Goal: Complete application form: Complete application form

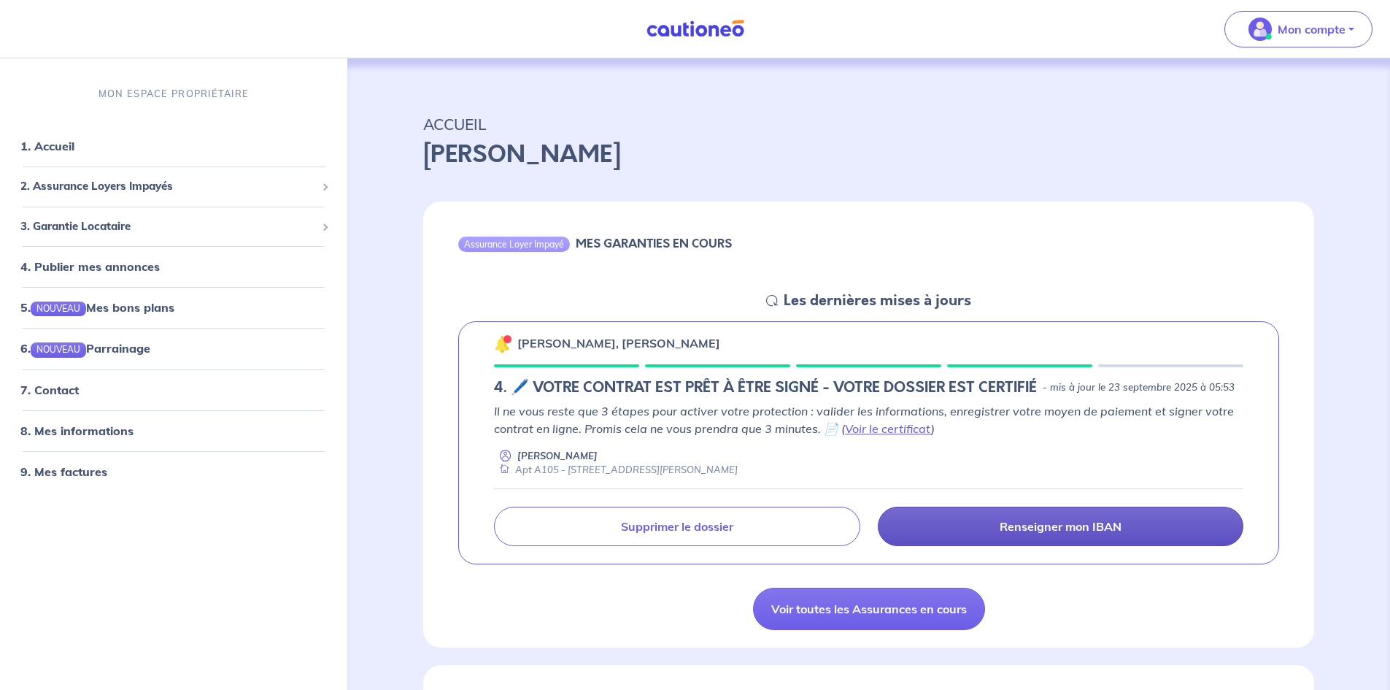
click at [1012, 519] on p "Renseigner mon IBAN" at bounding box center [1061, 526] width 122 height 15
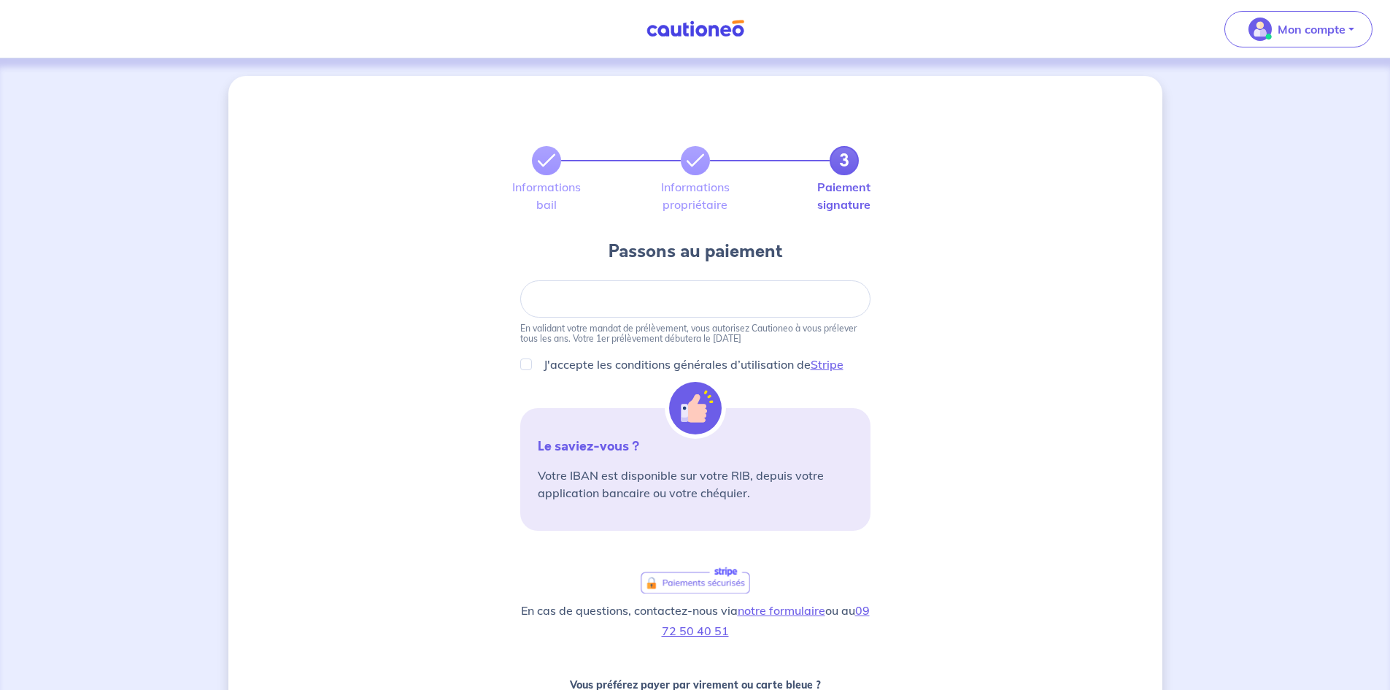
click at [747, 282] on div at bounding box center [695, 298] width 350 height 37
click at [544, 167] on icon at bounding box center [547, 161] width 18 height 18
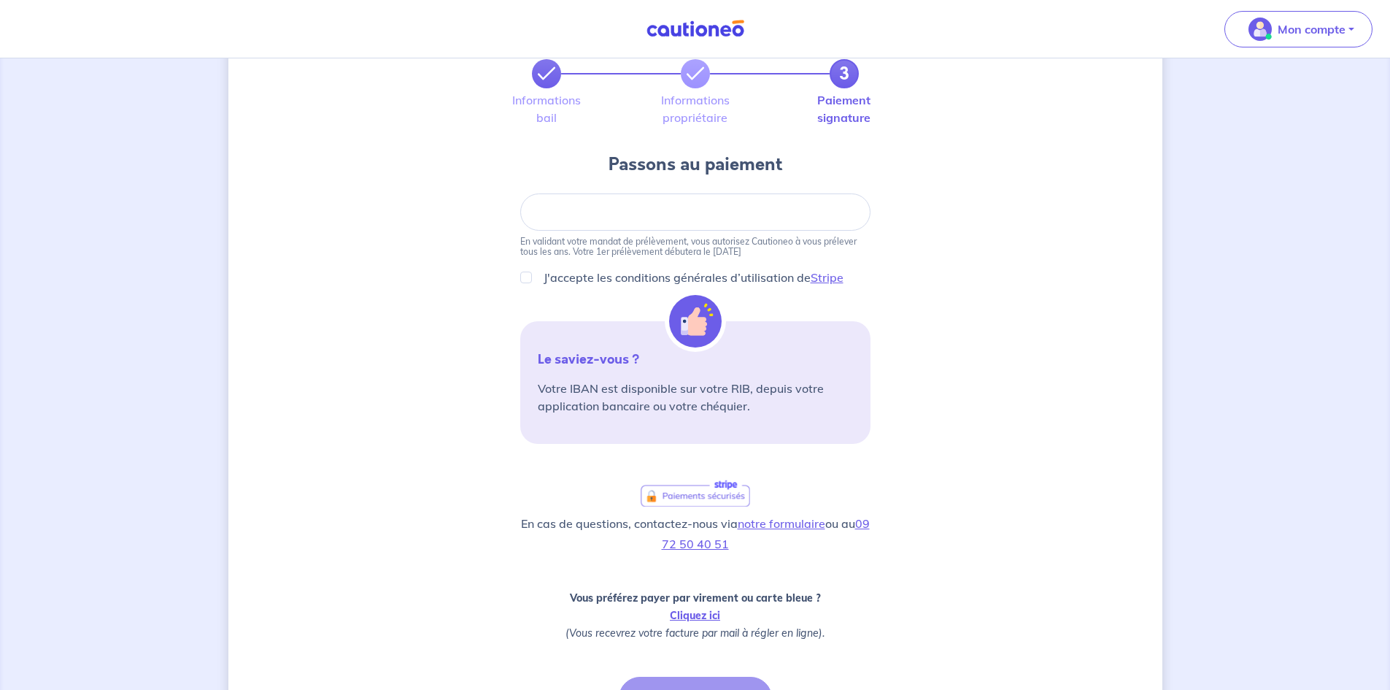
scroll to position [240, 0]
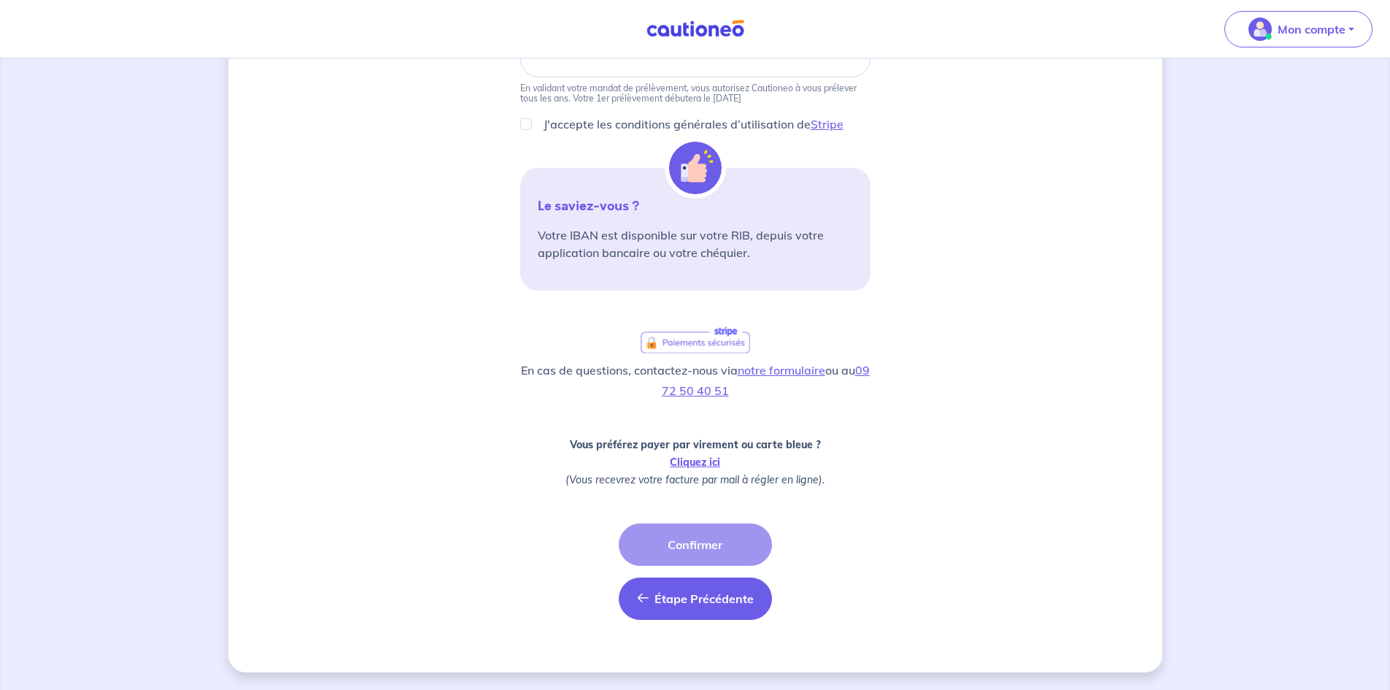
click at [707, 610] on button "Étape Précédente Précédent" at bounding box center [695, 598] width 153 height 42
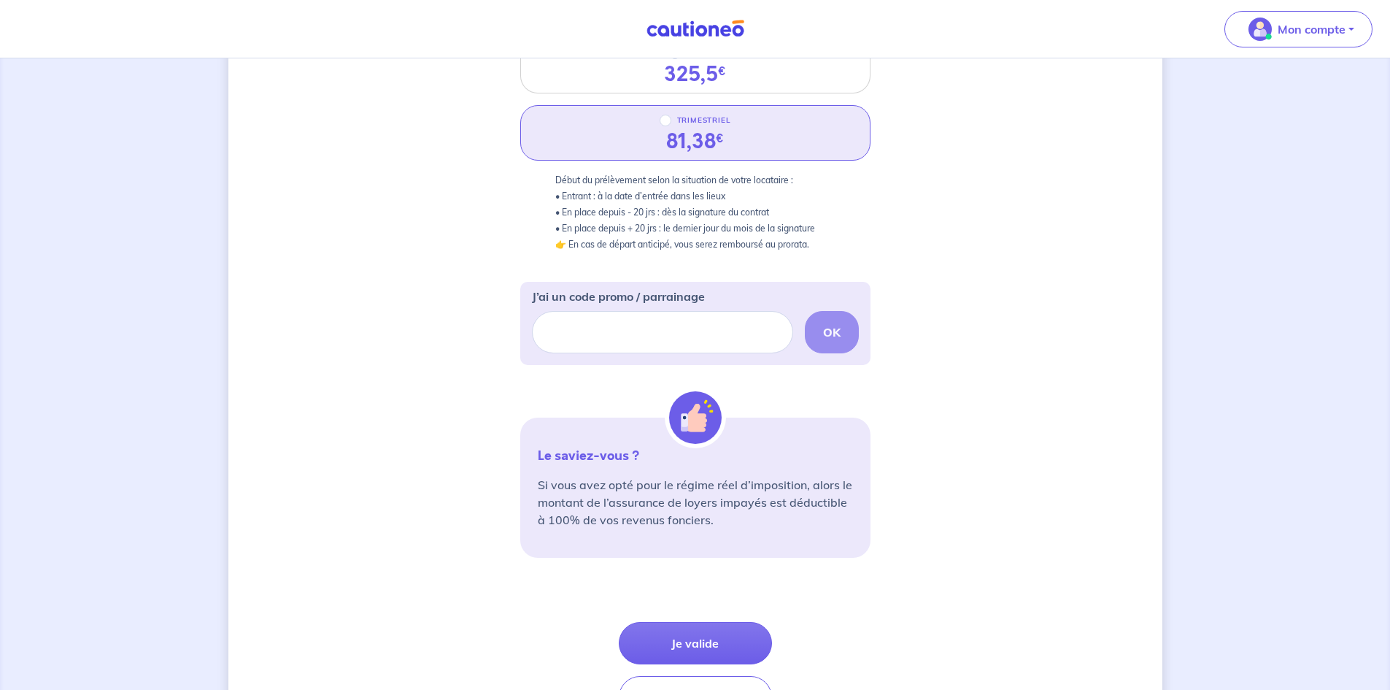
scroll to position [353, 0]
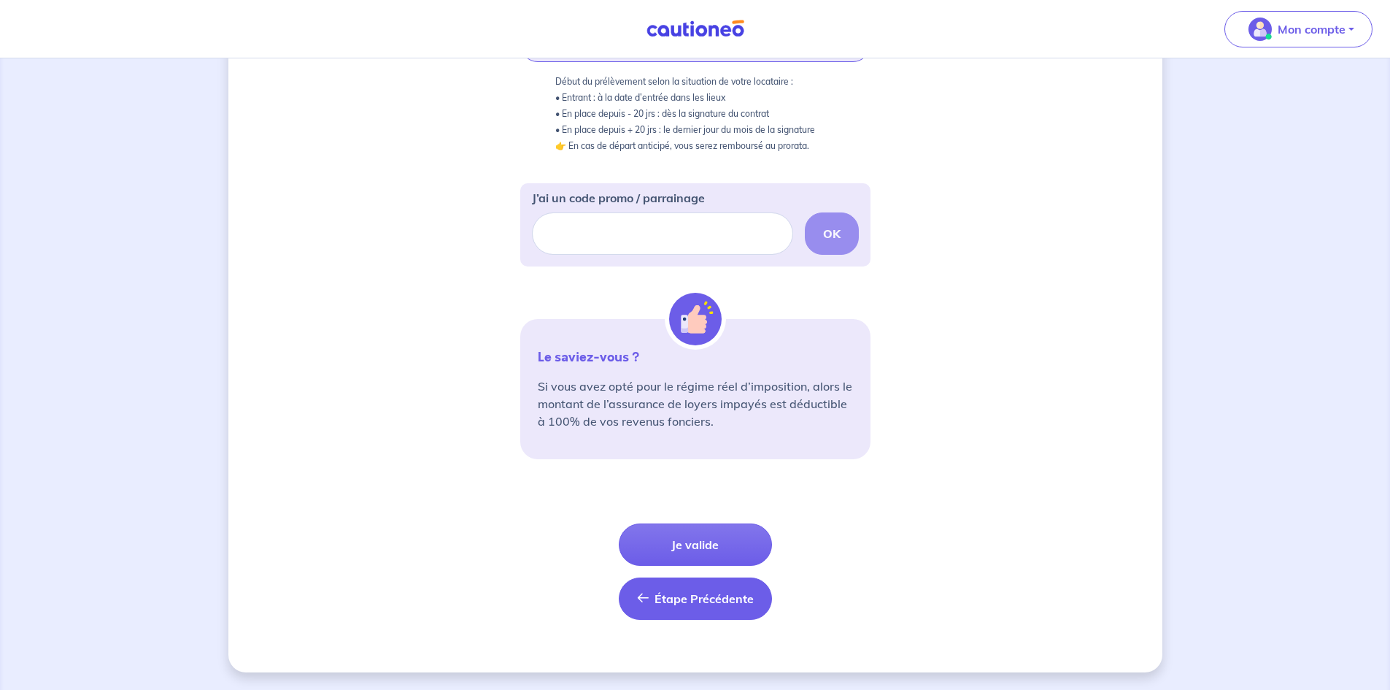
click at [701, 607] on button "Étape Précédente Précédent" at bounding box center [695, 598] width 153 height 42
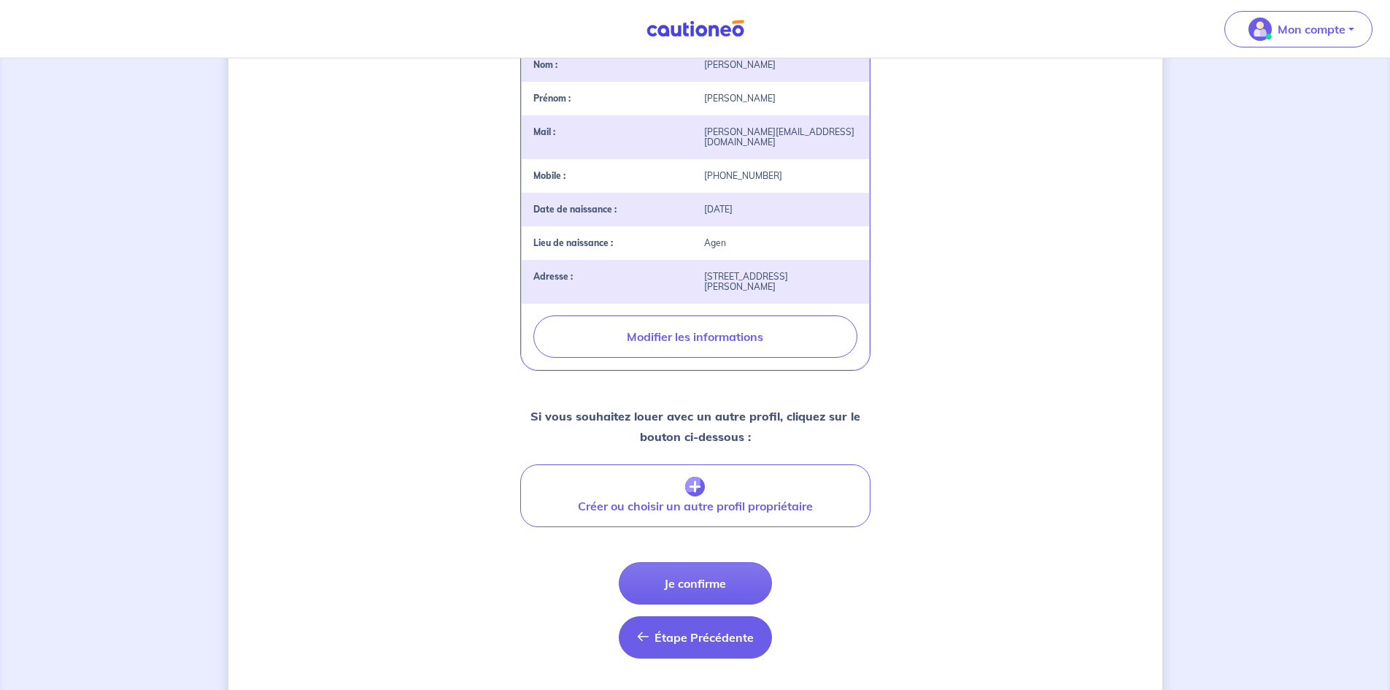
click at [715, 616] on button "Étape Précédente Précédent" at bounding box center [695, 637] width 153 height 42
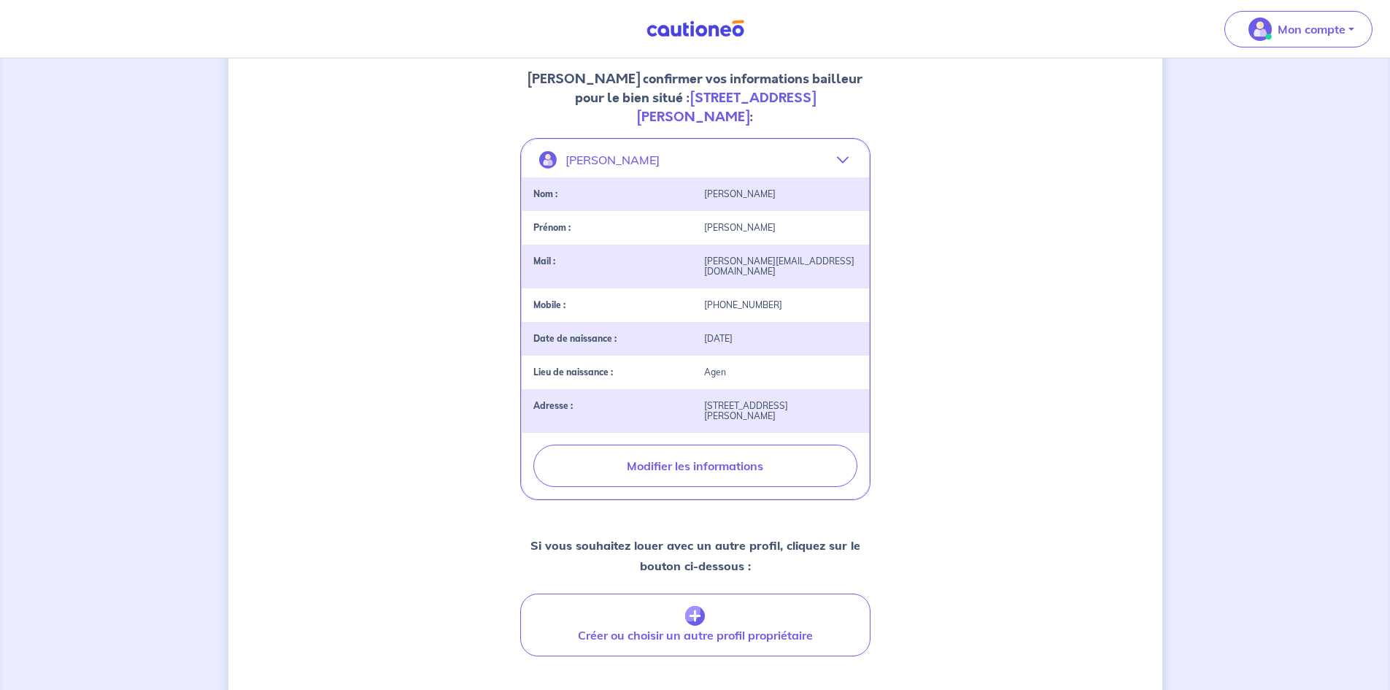
select select "FR"
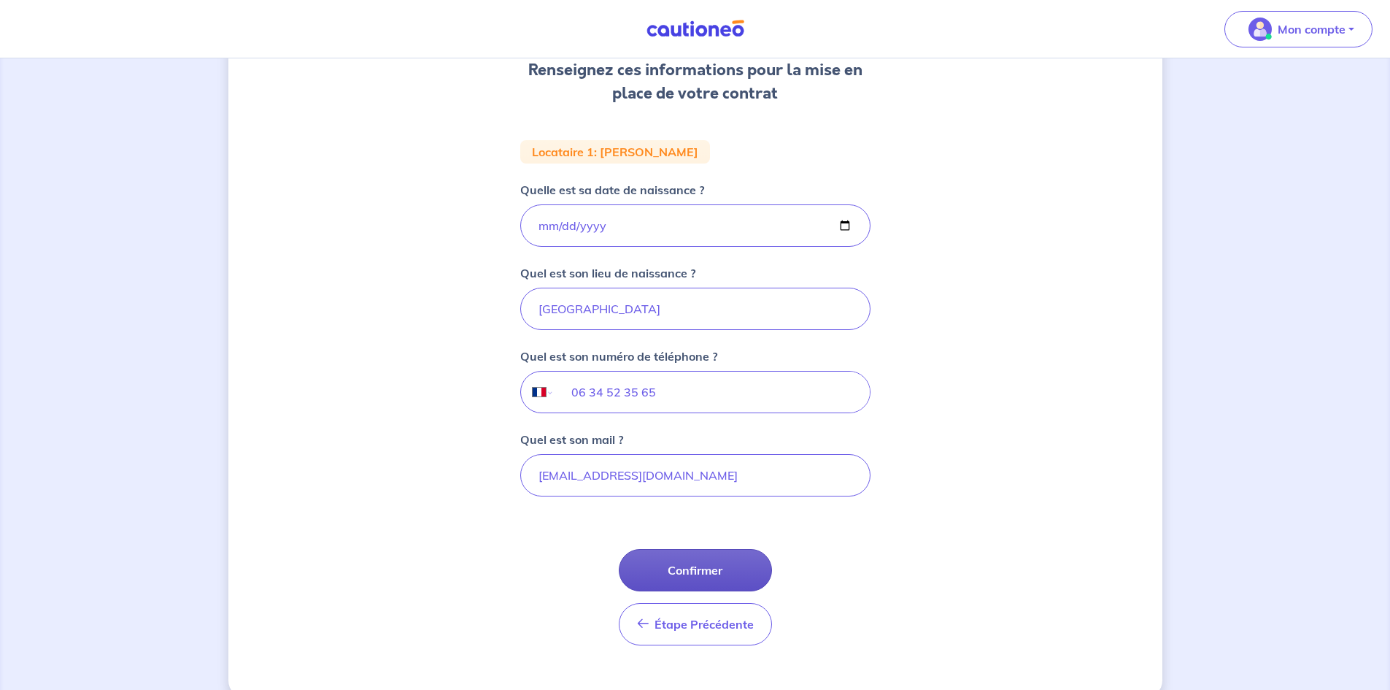
scroll to position [236, 0]
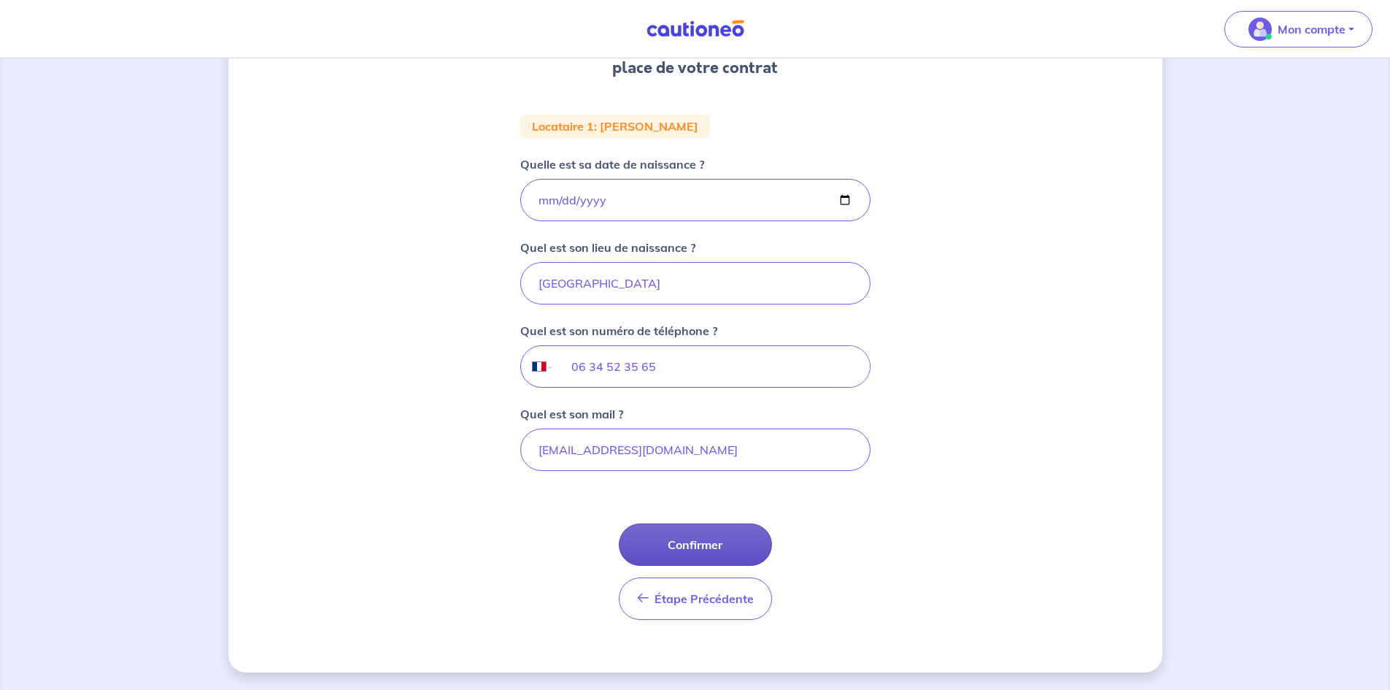
click at [707, 540] on button "Confirmer" at bounding box center [695, 544] width 153 height 42
select select "FR"
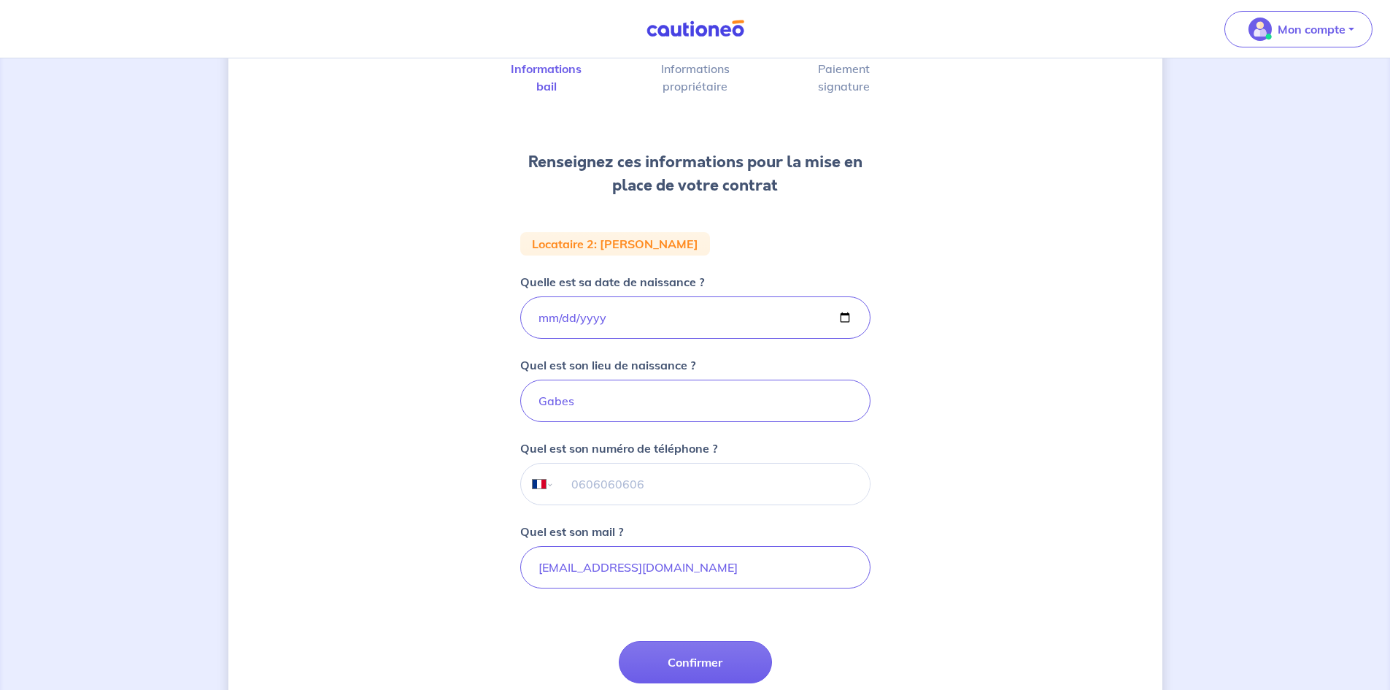
scroll to position [236, 0]
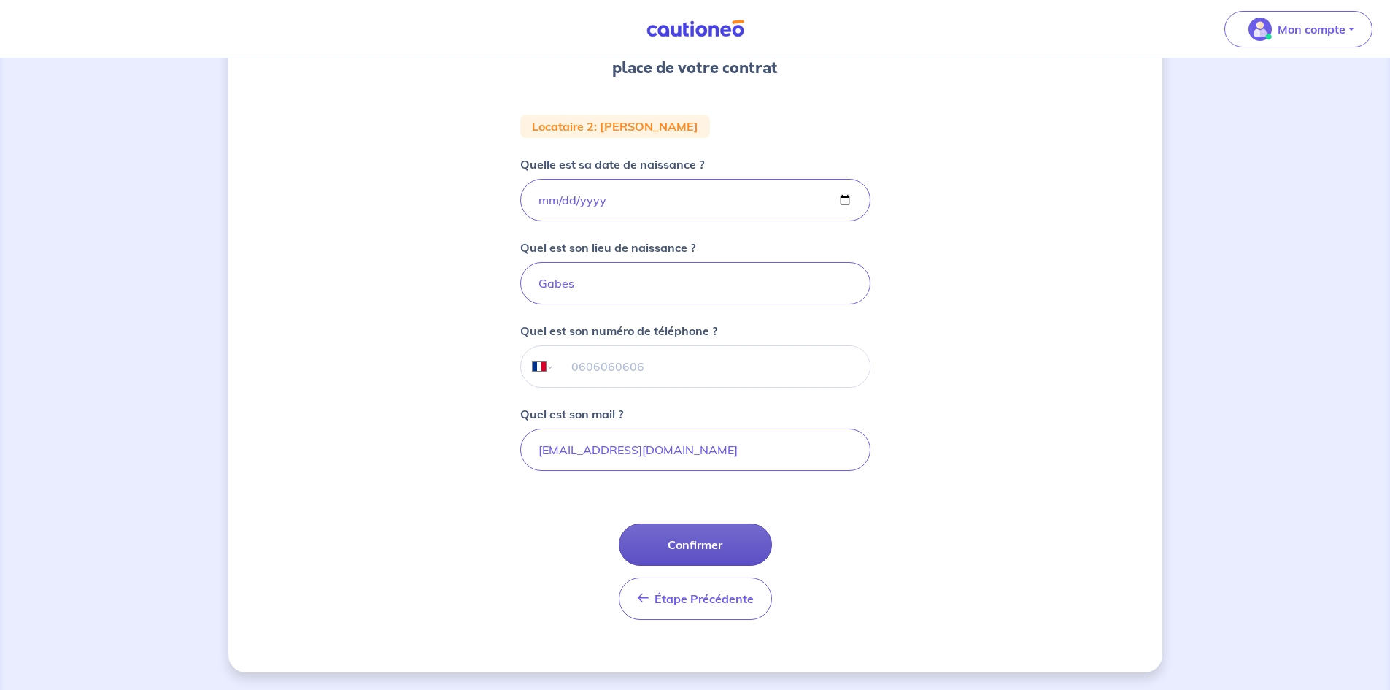
click at [698, 529] on button "Confirmer" at bounding box center [695, 544] width 153 height 42
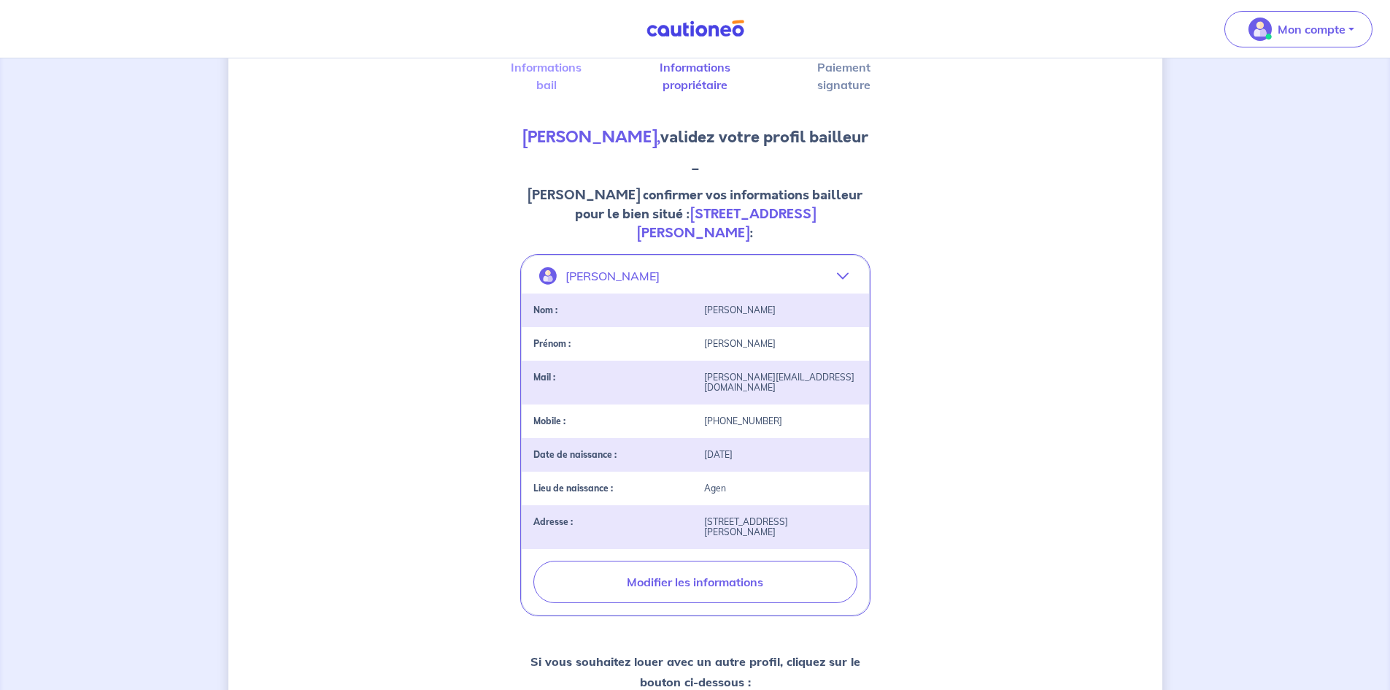
scroll to position [374, 0]
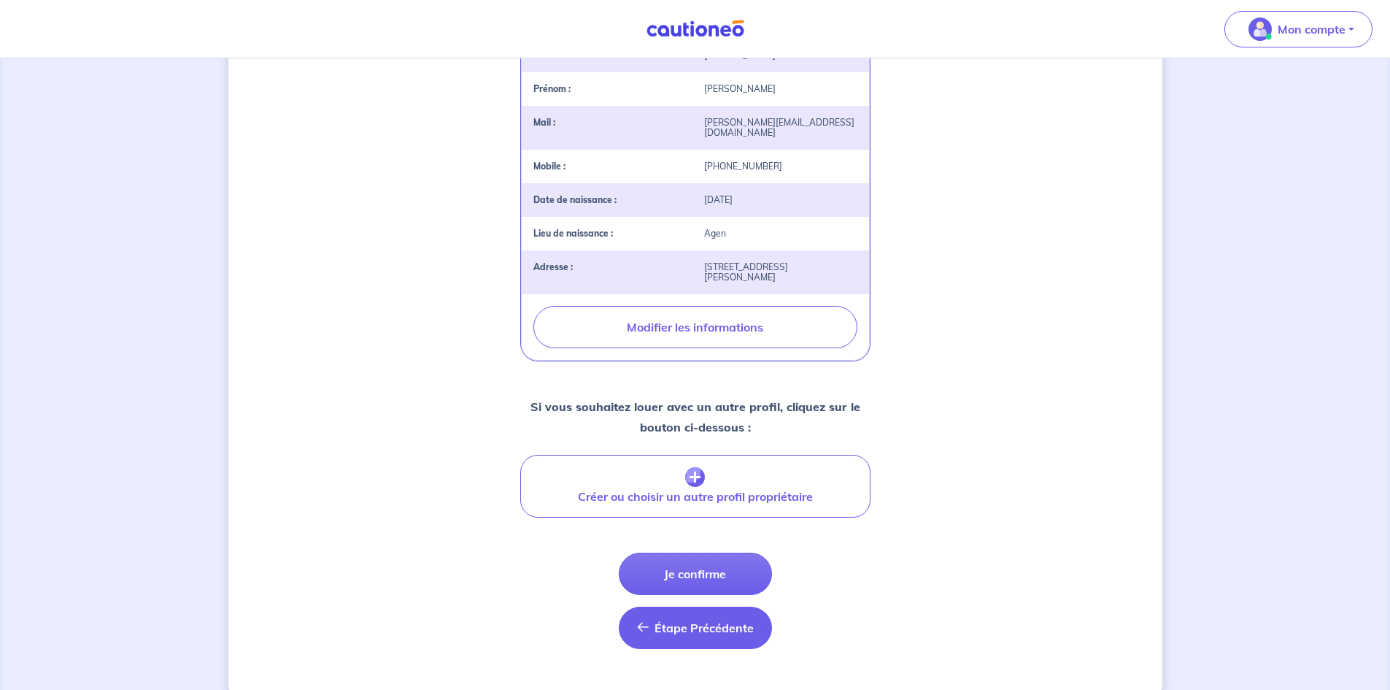
click at [695, 615] on button "Étape Précédente Précédent" at bounding box center [695, 628] width 153 height 42
select select "FR"
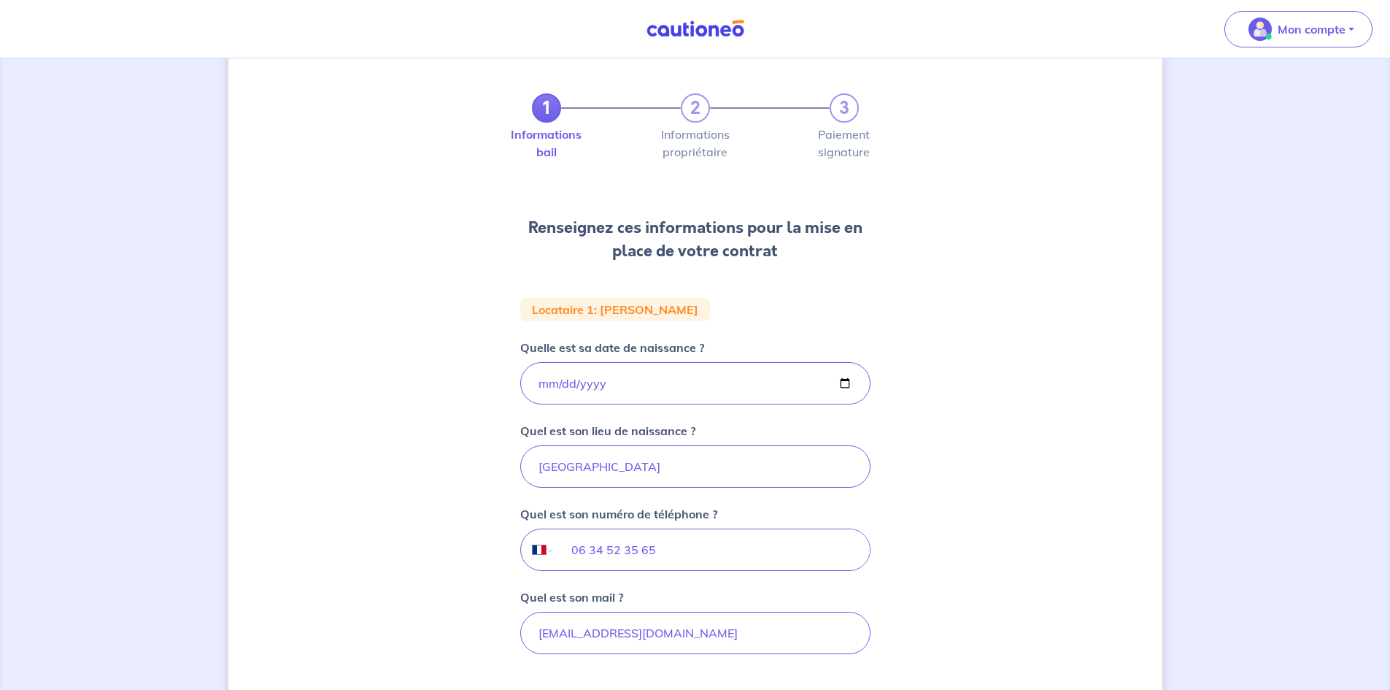
scroll to position [236, 0]
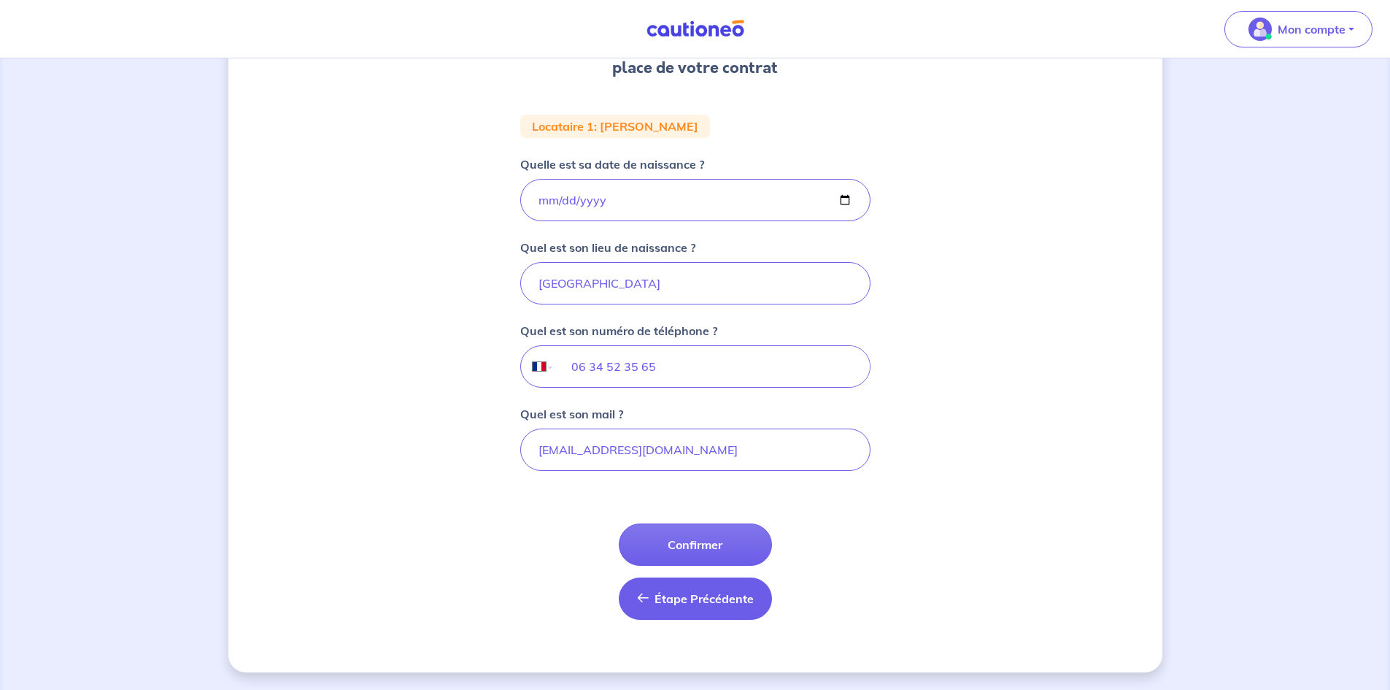
click at [694, 597] on span "Étape Précédente" at bounding box center [704, 598] width 99 height 15
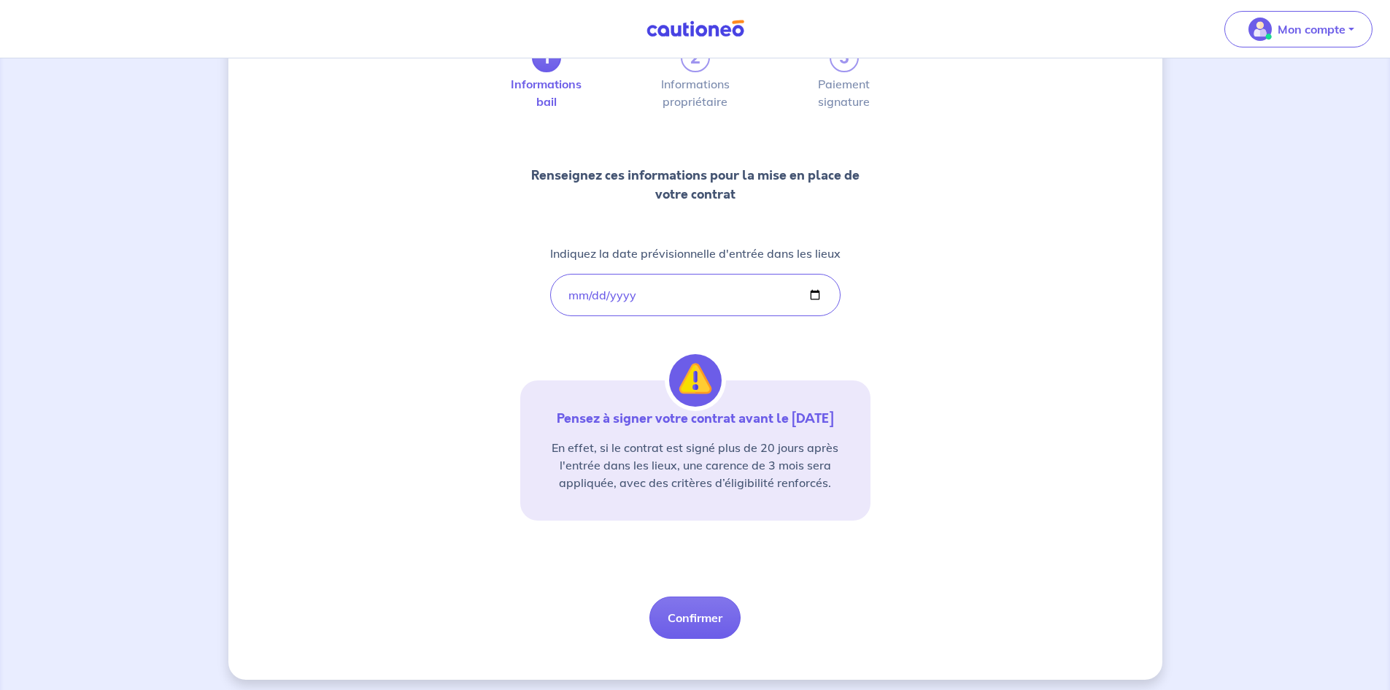
scroll to position [110, 0]
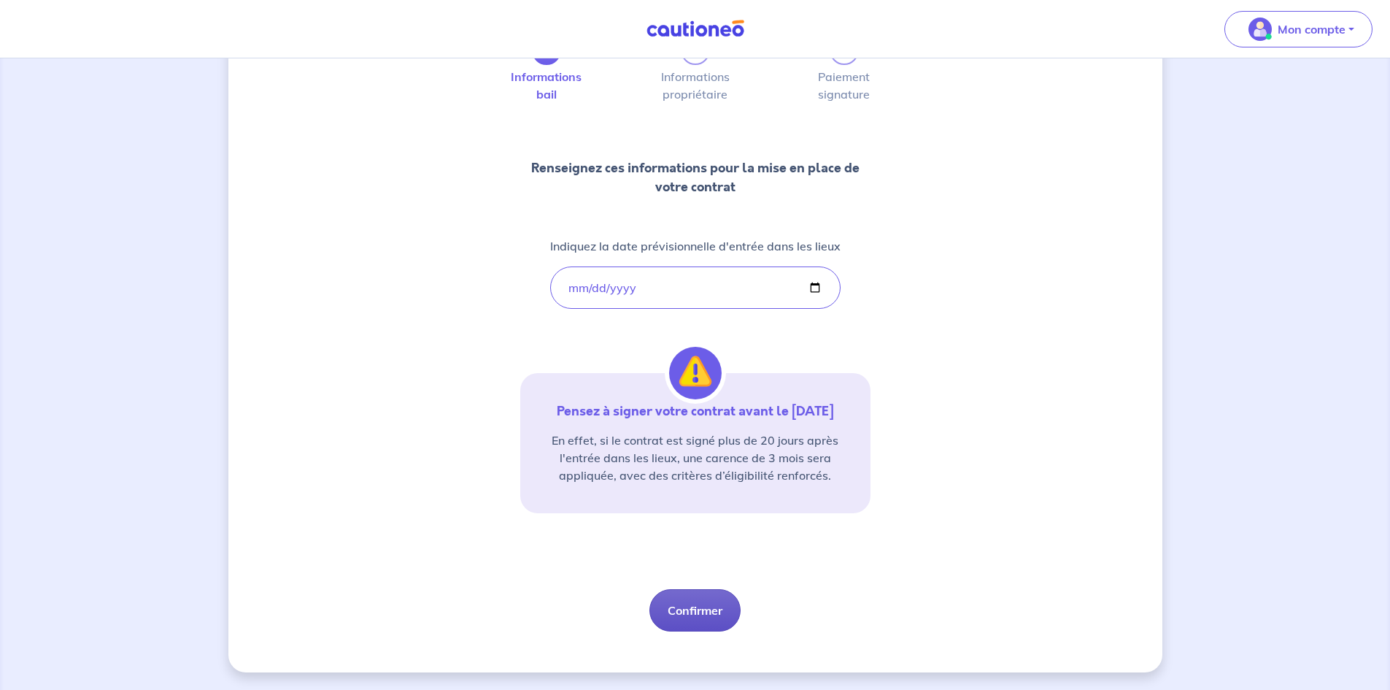
click at [694, 608] on button "Confirmer" at bounding box center [695, 610] width 91 height 42
select select "FR"
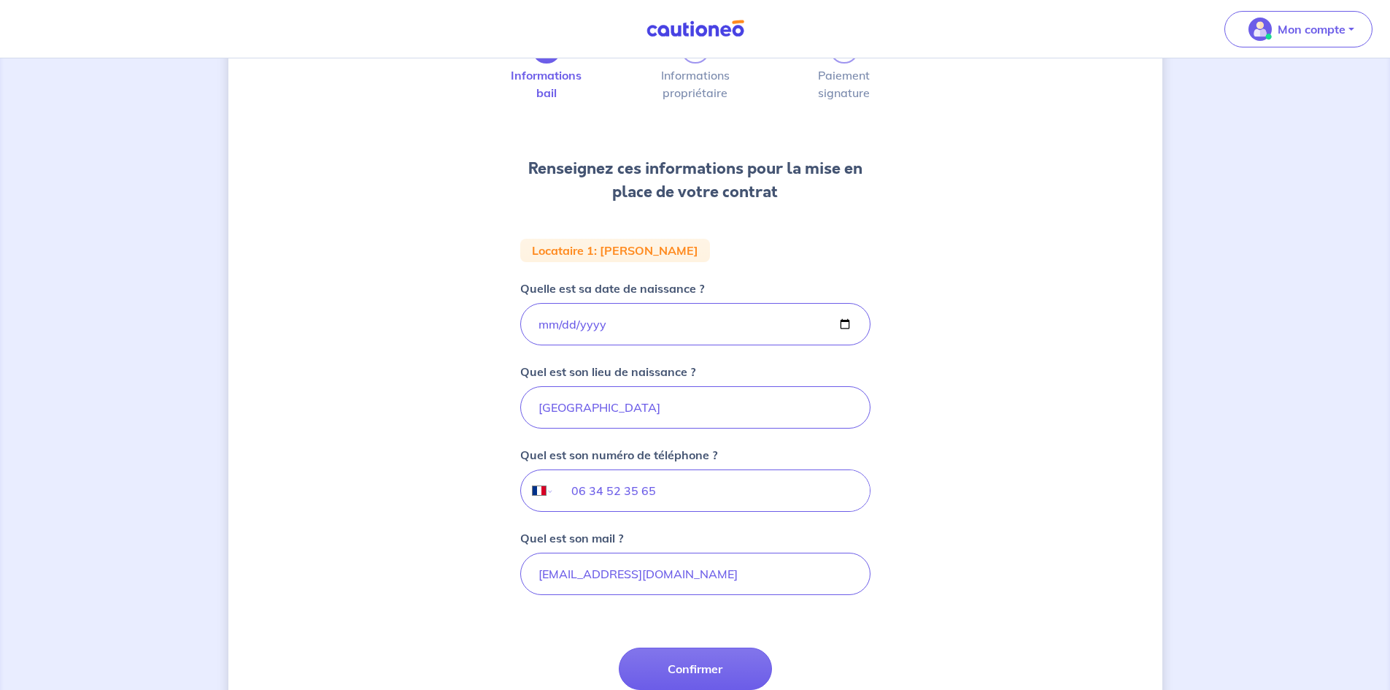
scroll to position [236, 0]
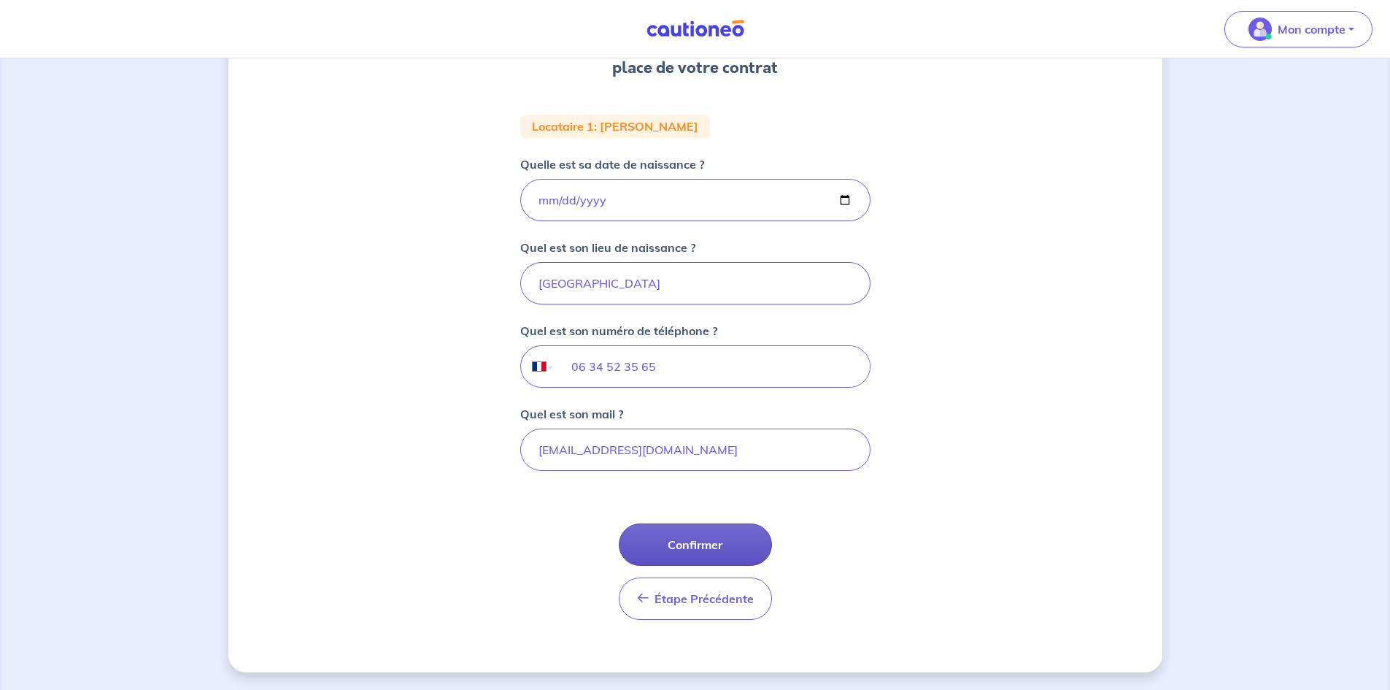
click at [694, 548] on button "Confirmer" at bounding box center [695, 544] width 153 height 42
select select "FR"
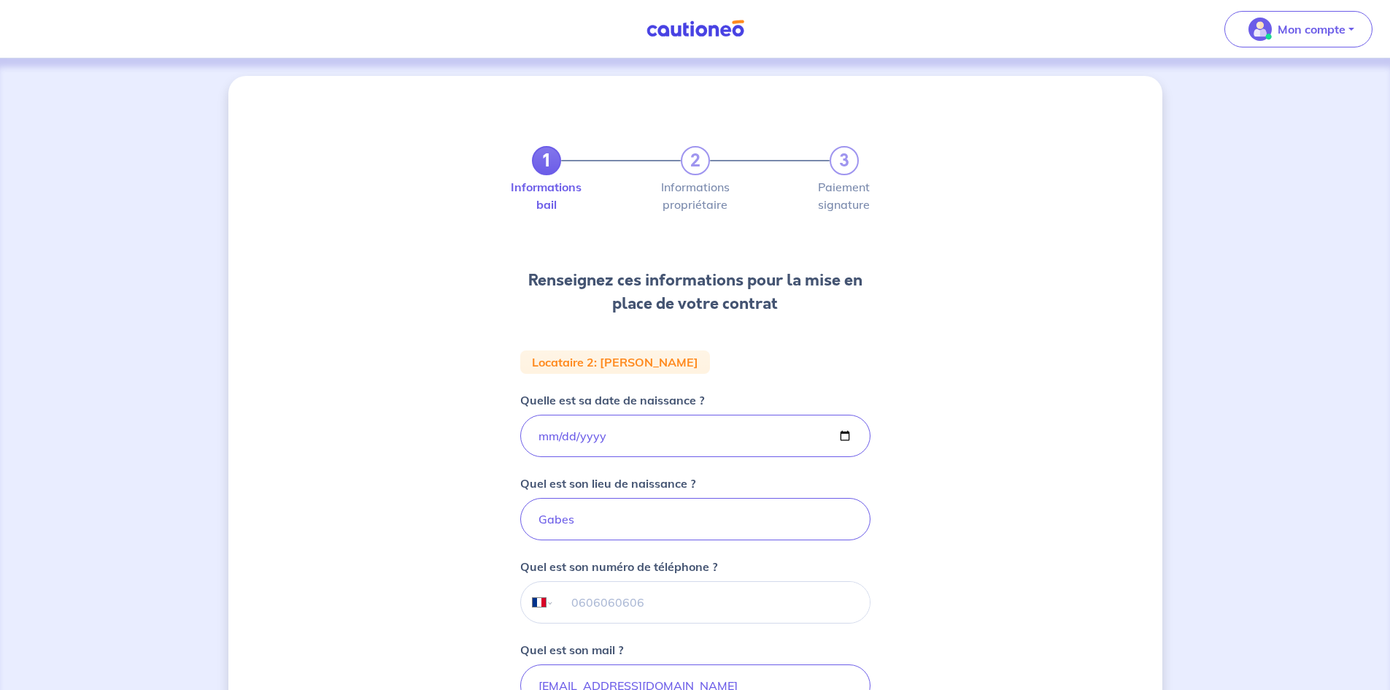
scroll to position [219, 0]
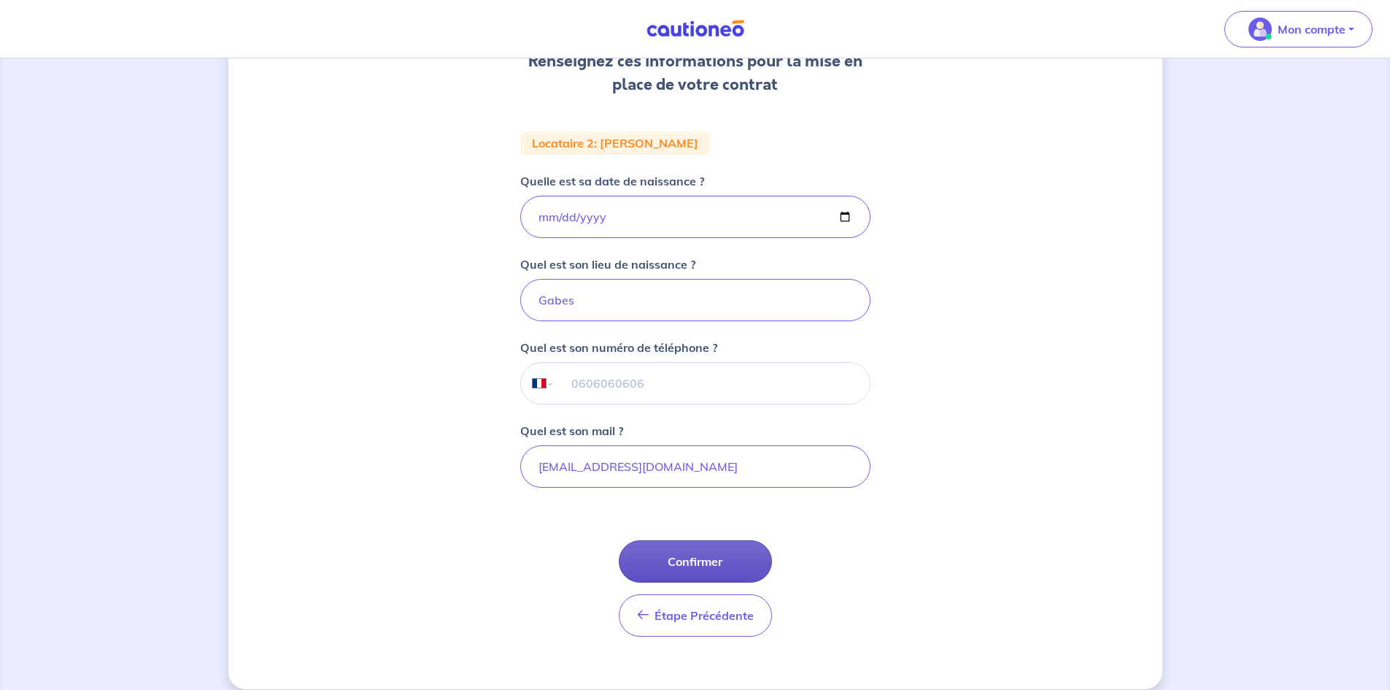
click at [698, 554] on button "Confirmer" at bounding box center [695, 561] width 153 height 42
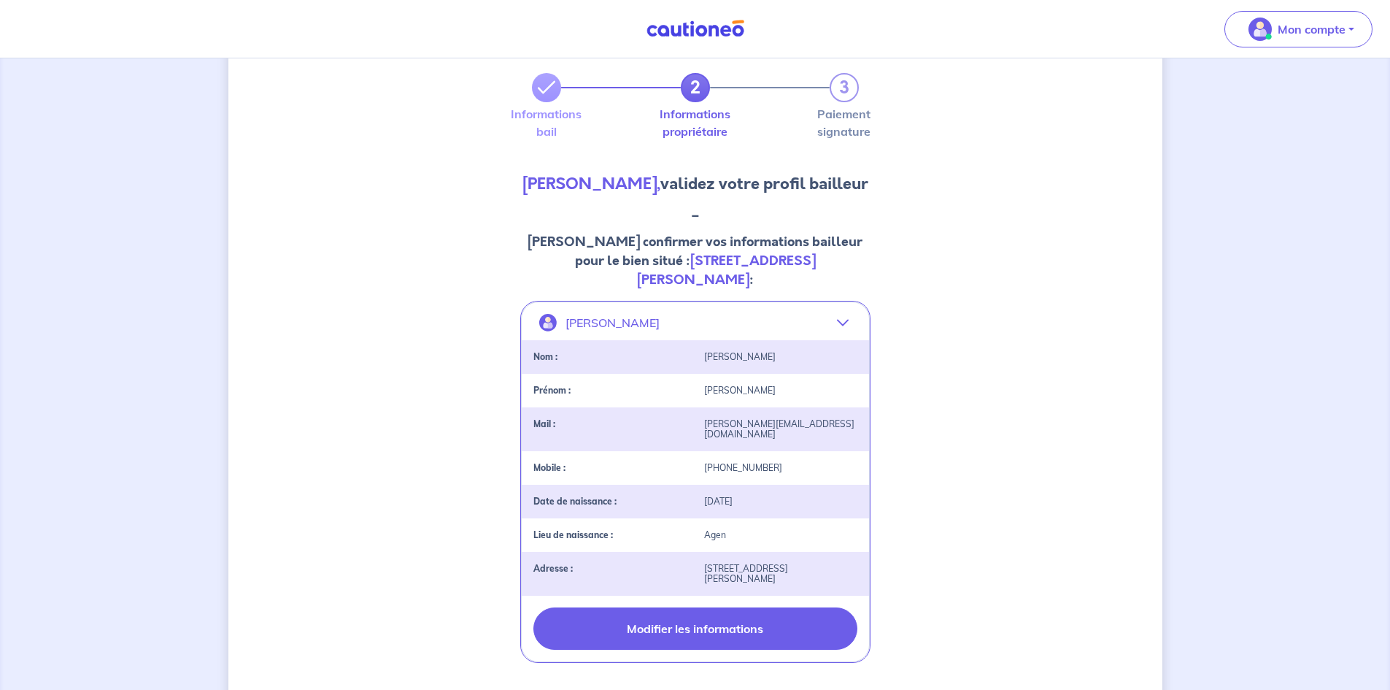
click at [680, 607] on button "Modifier les informations" at bounding box center [696, 628] width 324 height 42
select select "FR"
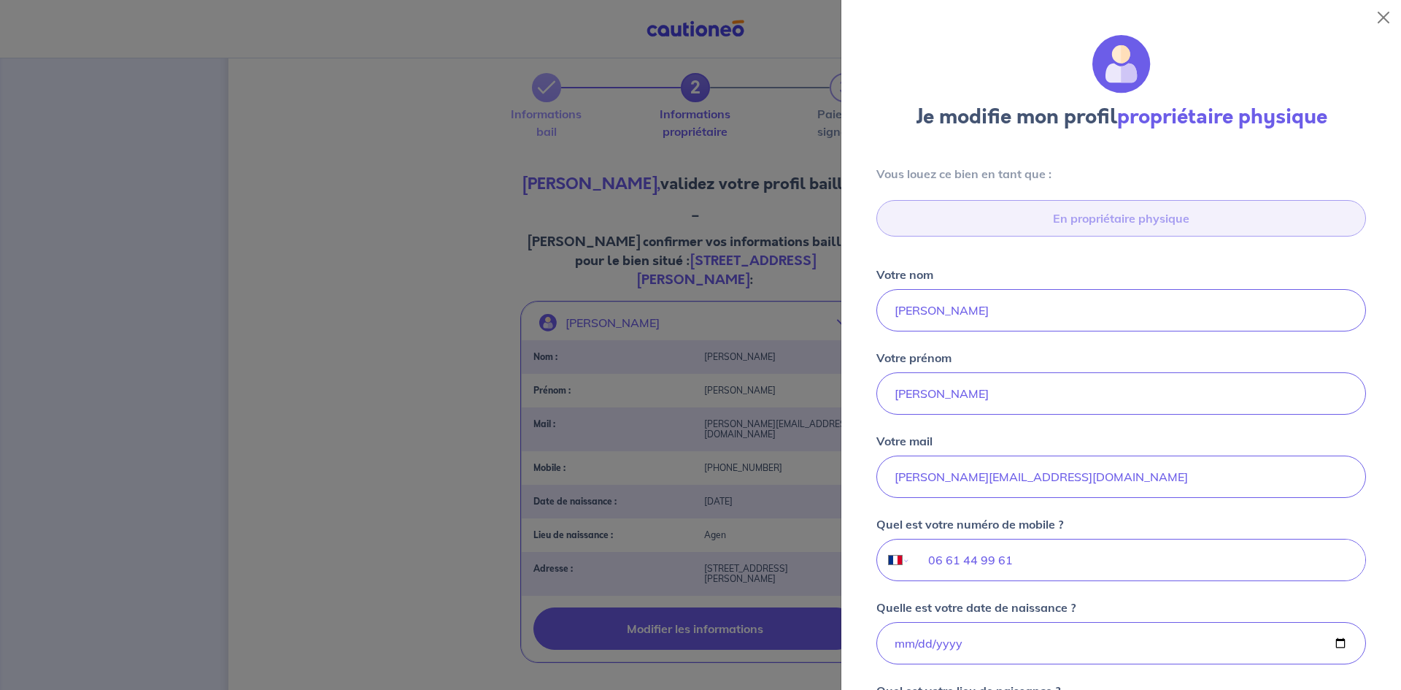
type input "[STREET_ADDRESS][PERSON_NAME]"
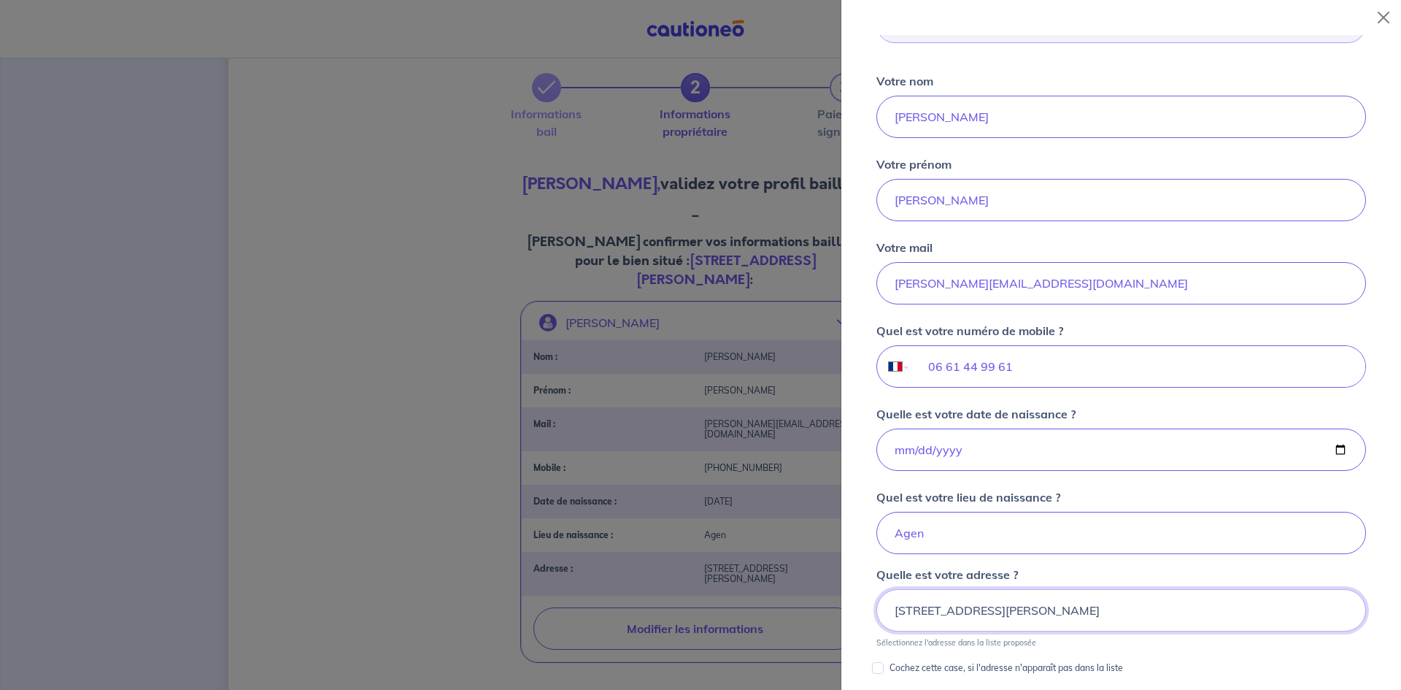
scroll to position [3, 0]
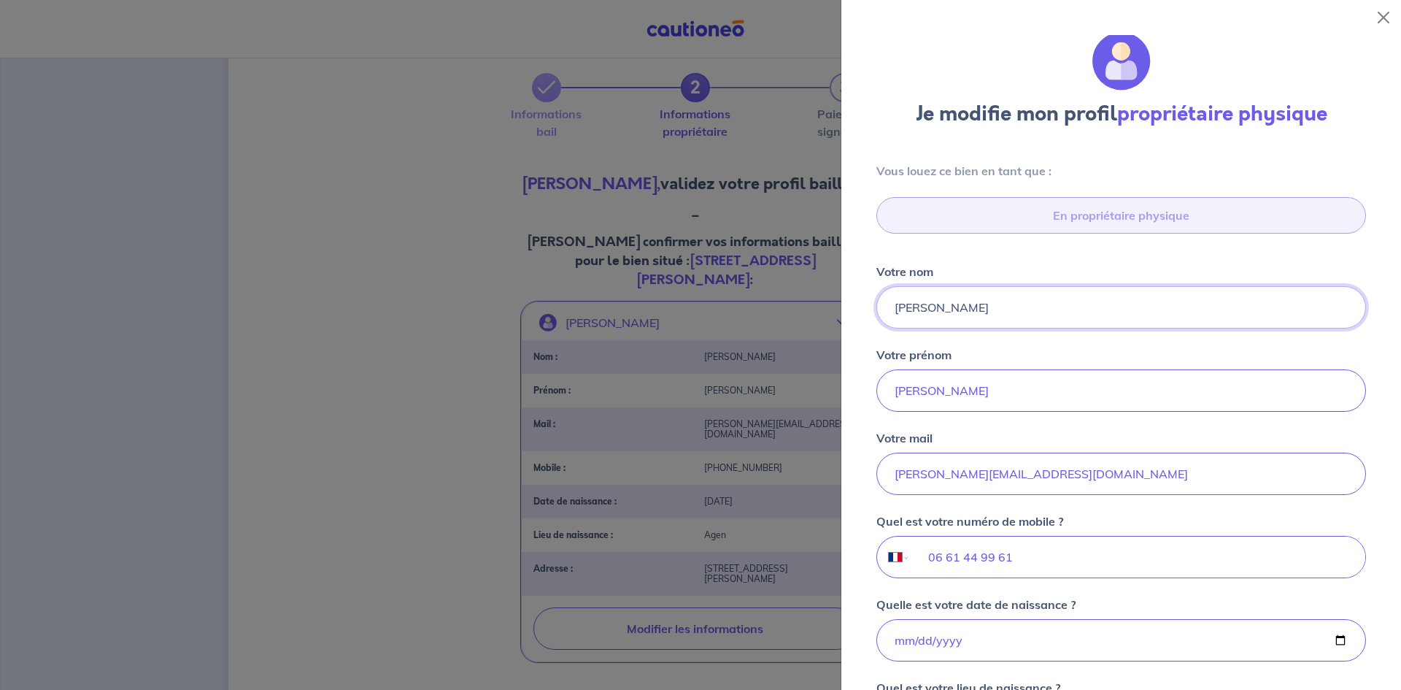
click at [963, 318] on input "[PERSON_NAME]" at bounding box center [1122, 307] width 490 height 42
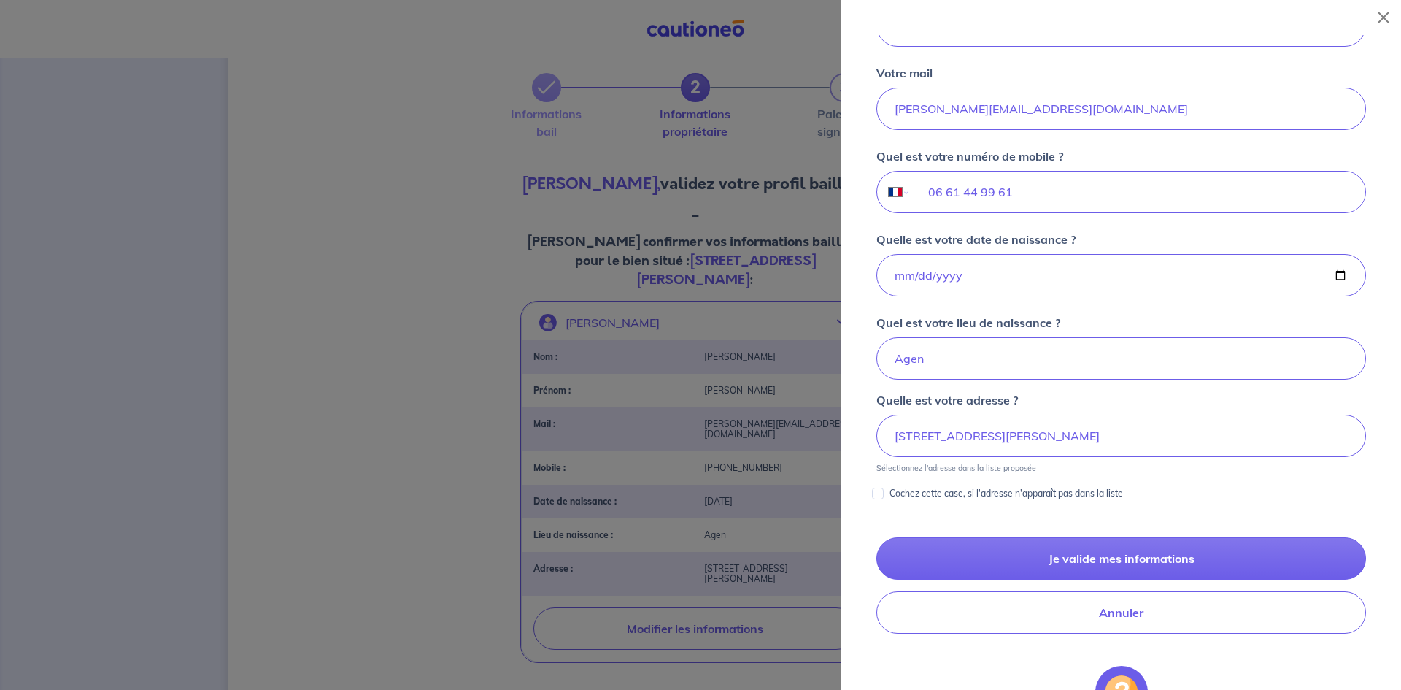
type input "[PERSON_NAME]"
drag, startPoint x: 1138, startPoint y: 436, endPoint x: 672, endPoint y: 446, distance: 465.8
click at [672, 446] on body "Mon compte Me déconnecter 2 3 Informations bail Informations propriétaire Paiem…" at bounding box center [700, 408] width 1401 height 962
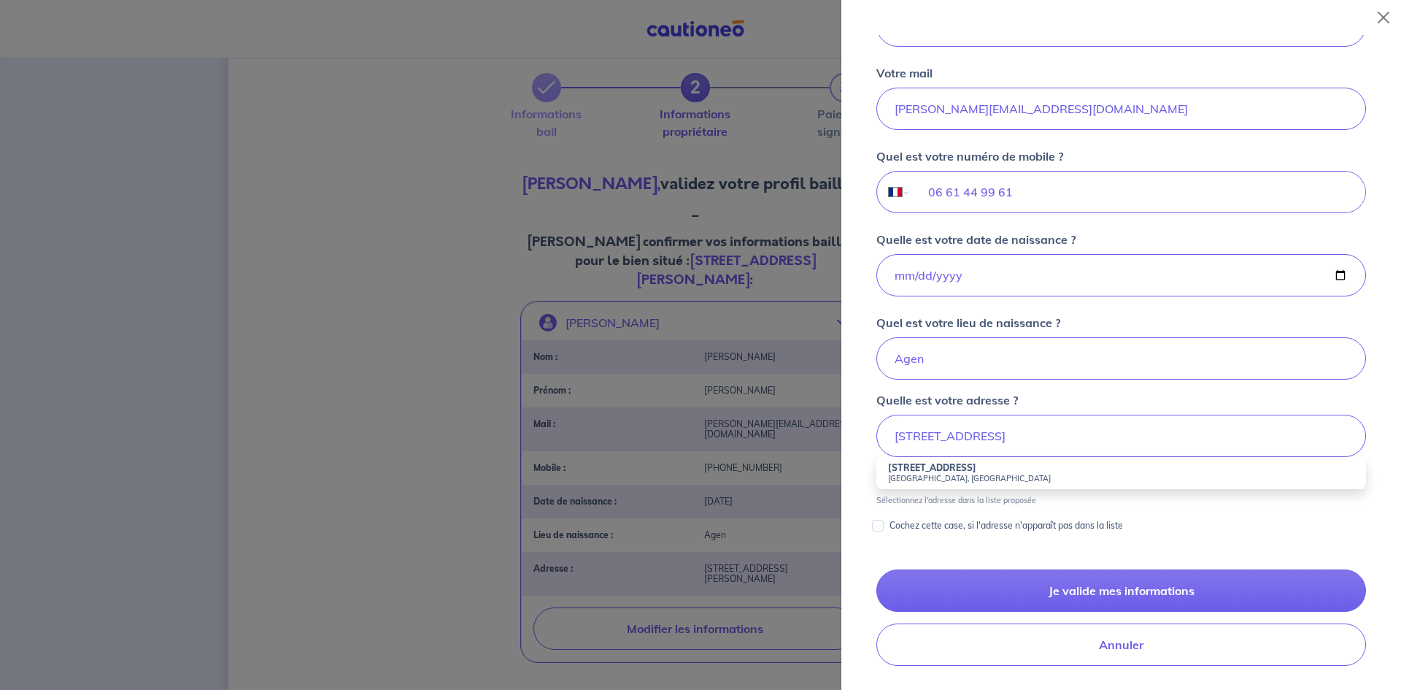
click at [949, 466] on strong "[STREET_ADDRESS]" at bounding box center [932, 467] width 88 height 11
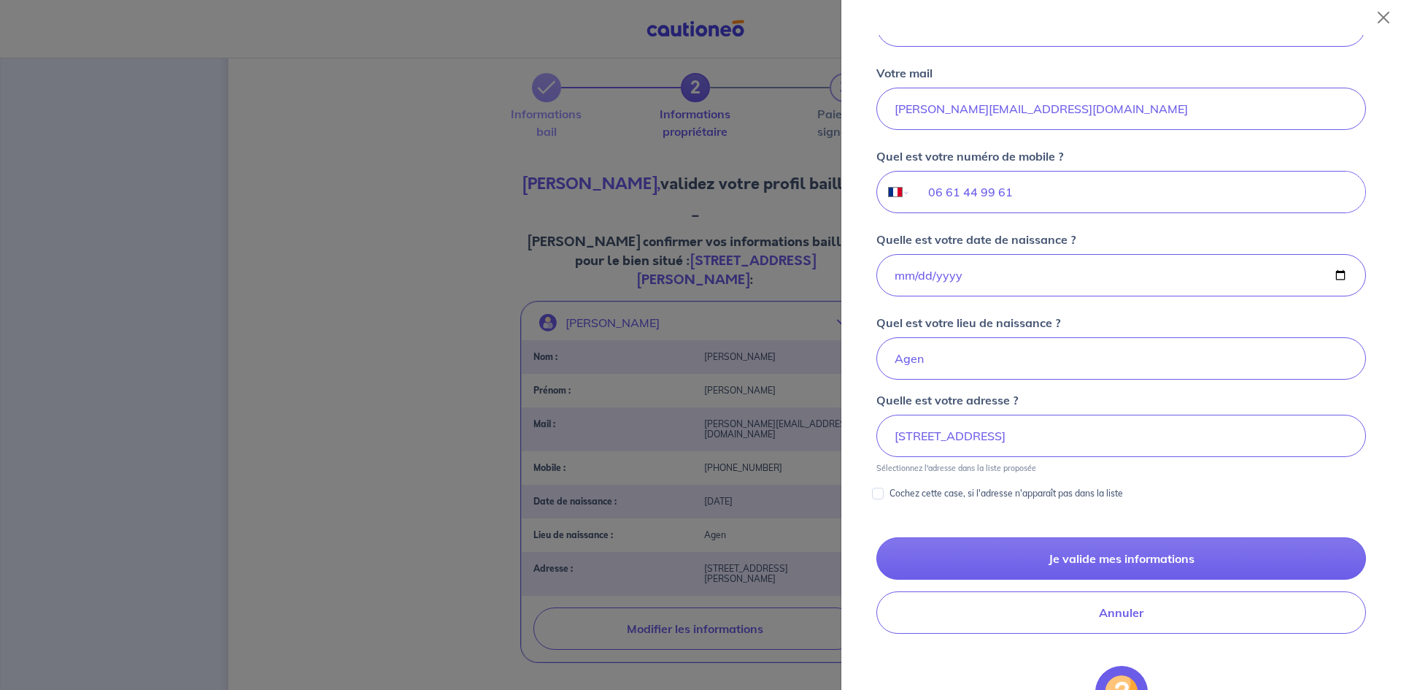
type input "[STREET_ADDRESS]"
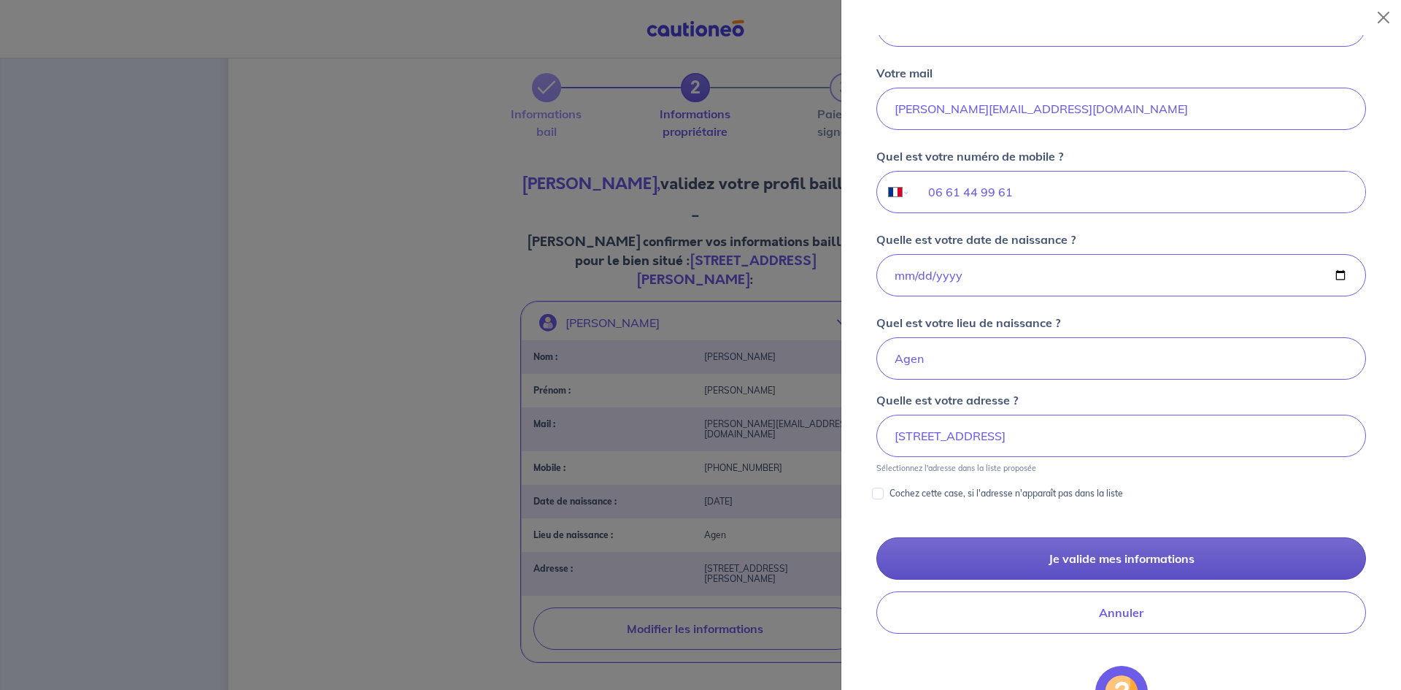
click at [1149, 558] on button "Je valide mes informations" at bounding box center [1122, 558] width 490 height 42
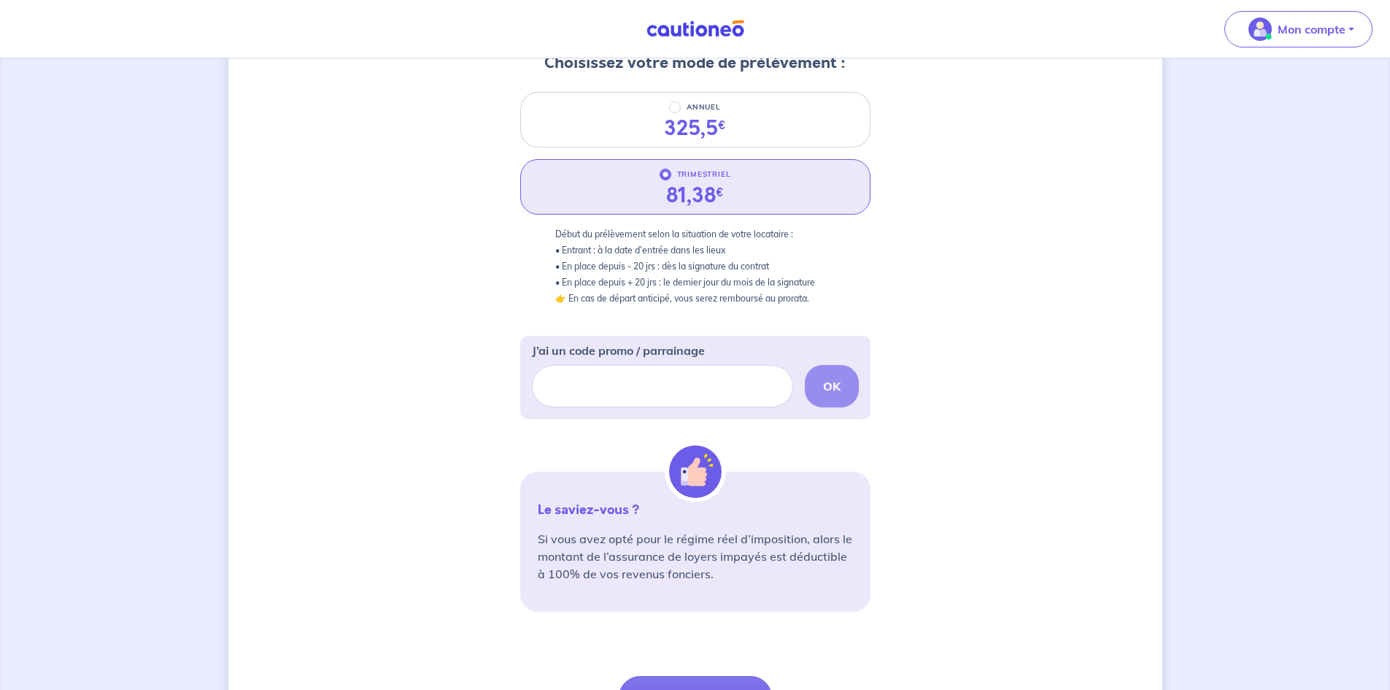
scroll to position [353, 0]
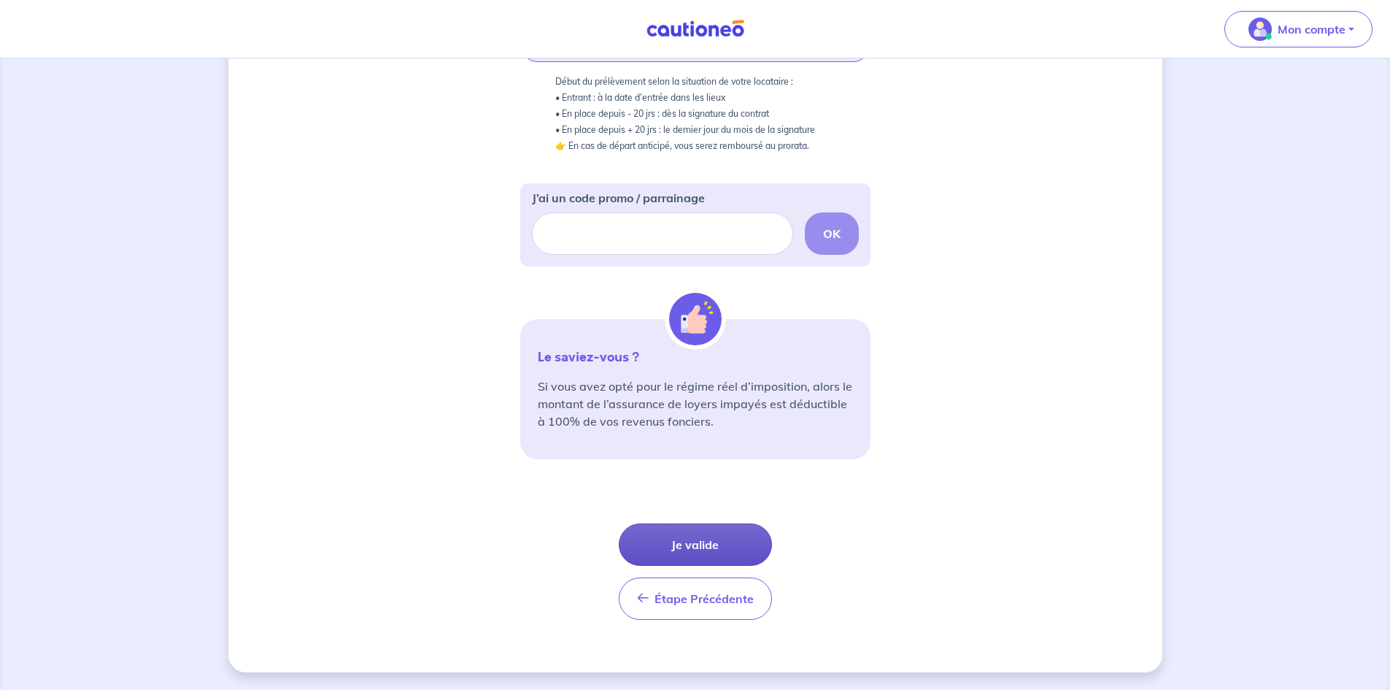
click at [693, 547] on button "Je valide" at bounding box center [695, 544] width 153 height 42
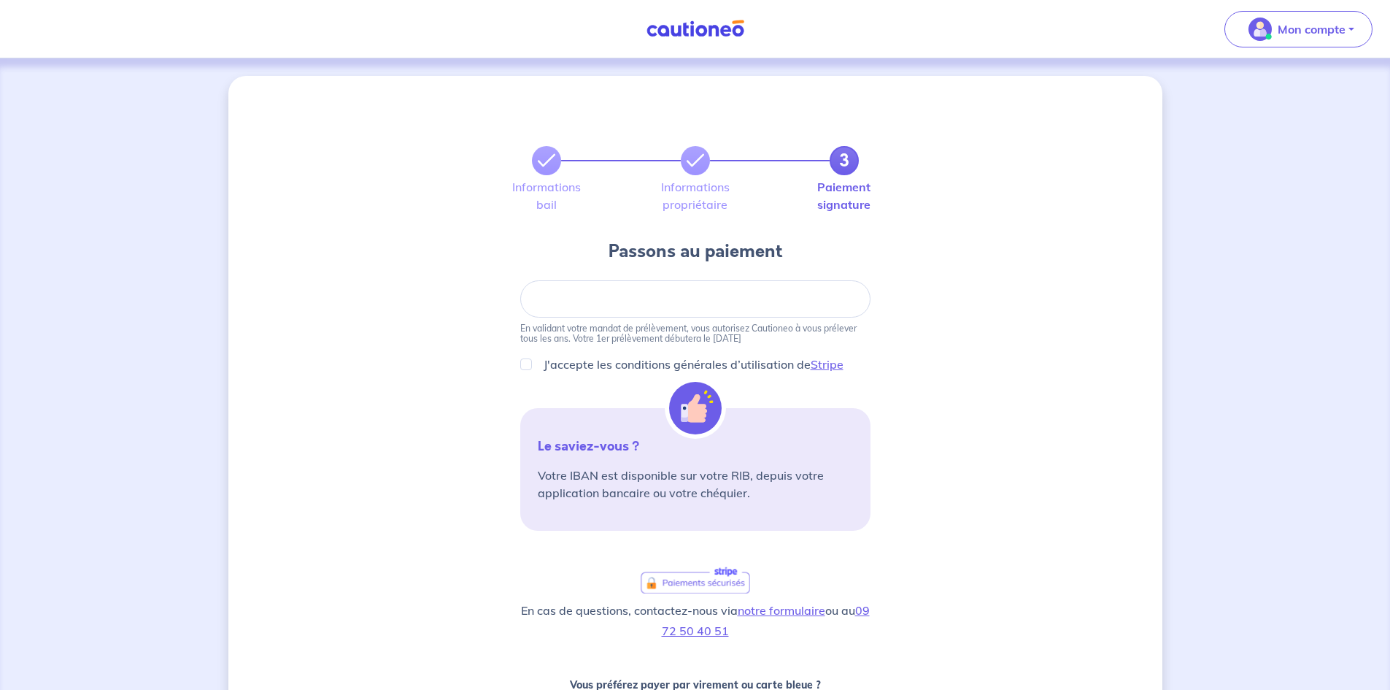
click at [706, 292] on div at bounding box center [695, 298] width 350 height 37
click at [658, 369] on p "J'accepte les conditions générales d’utilisation de Stripe" at bounding box center [694, 364] width 300 height 18
click at [532, 369] on input "J'accepte les conditions générales d’utilisation de Stripe" at bounding box center [526, 364] width 12 height 12
checkbox input "true"
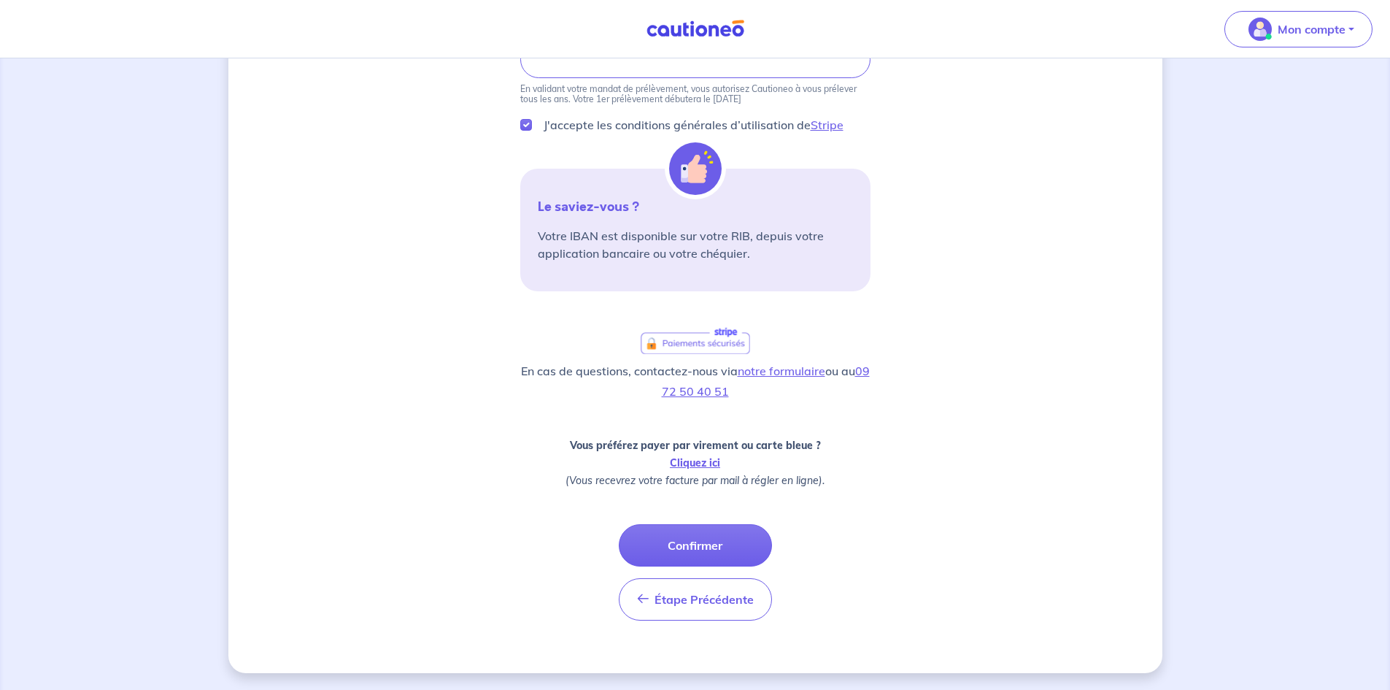
scroll to position [240, 0]
click at [697, 547] on button "Confirmer" at bounding box center [695, 544] width 153 height 42
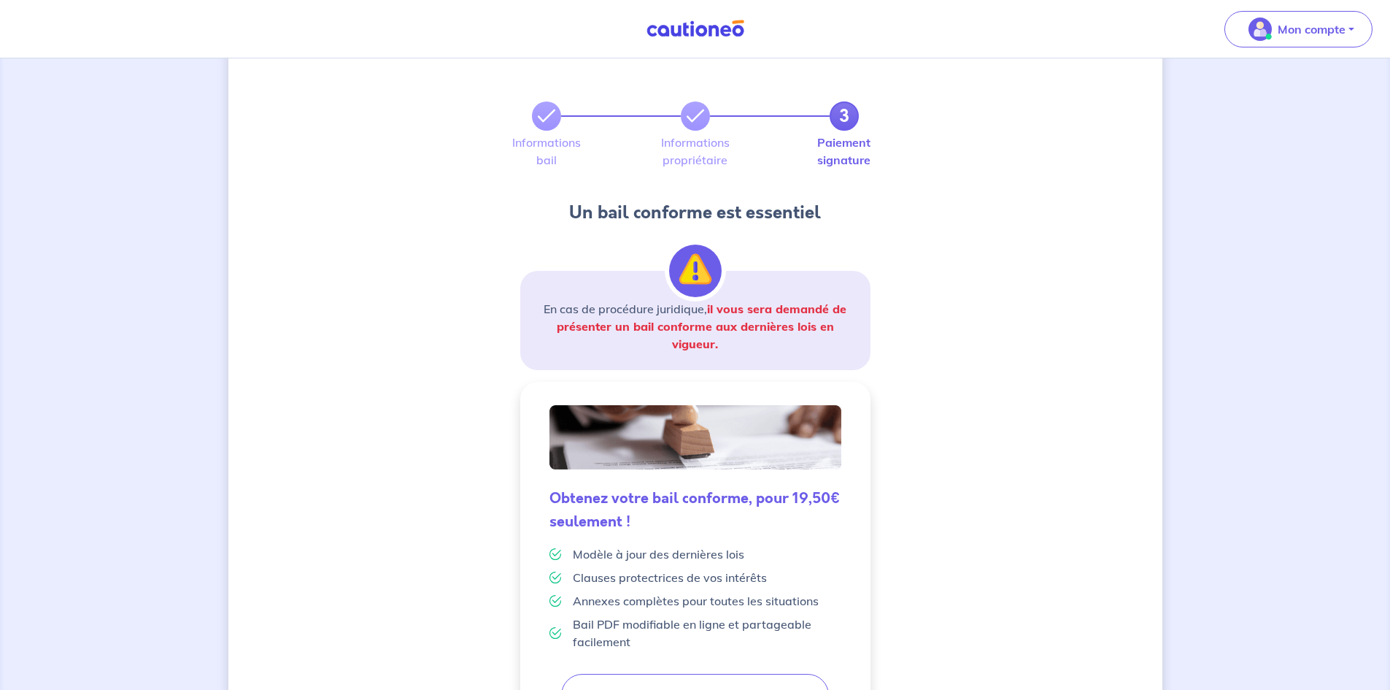
scroll to position [219, 0]
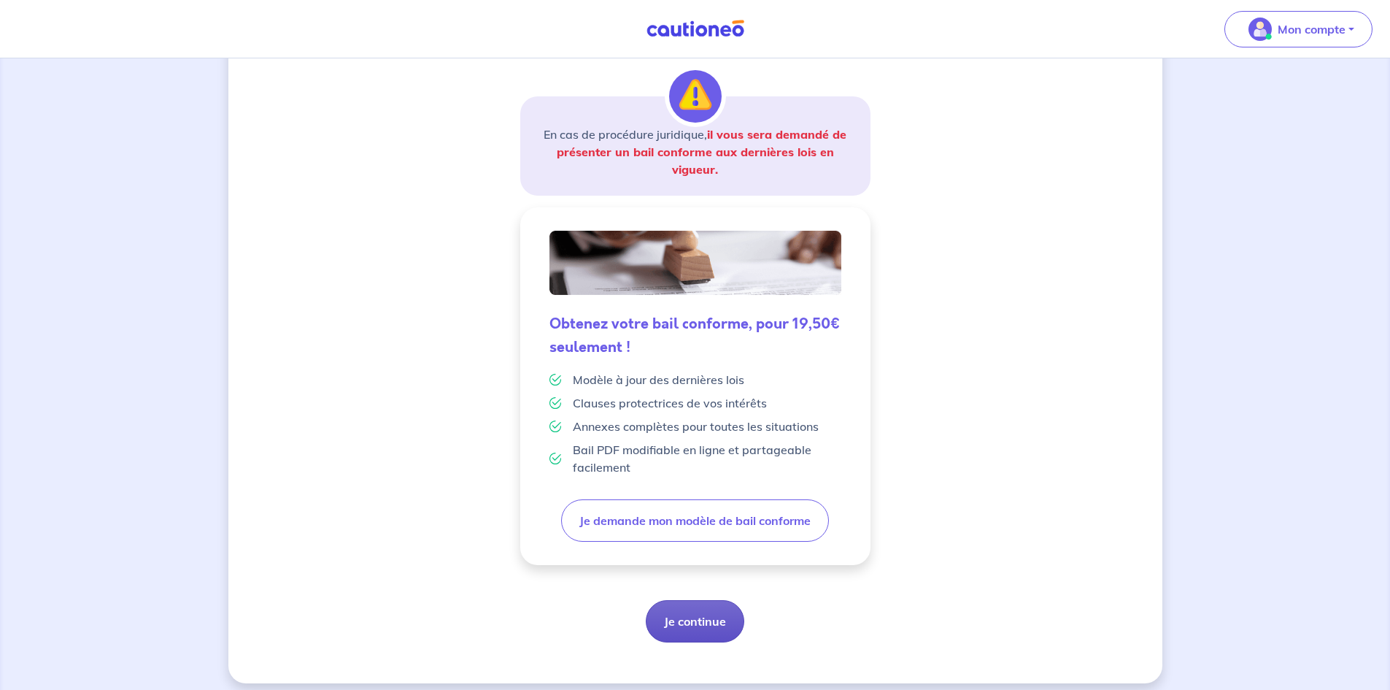
click at [696, 614] on button "Je continue" at bounding box center [695, 621] width 99 height 42
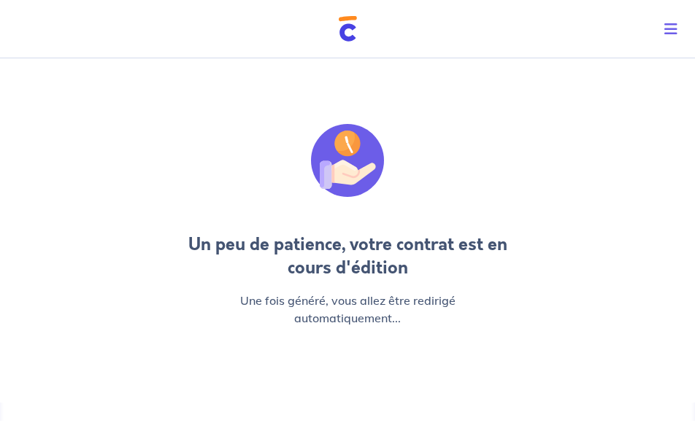
click at [668, 27] on icon "Toggle navigation" at bounding box center [670, 29] width 13 height 15
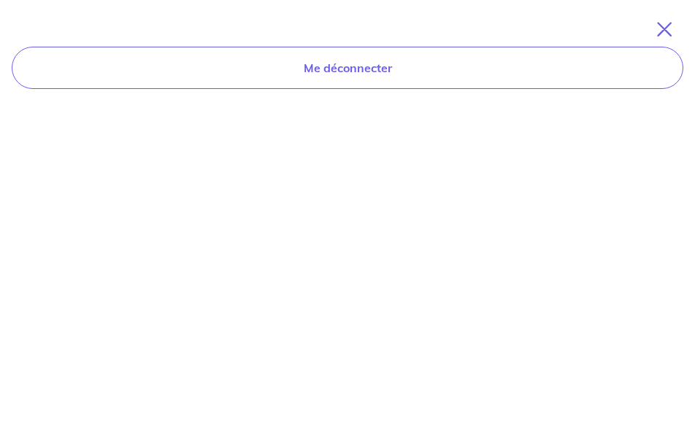
click at [667, 35] on icon "Toggle navigation" at bounding box center [664, 29] width 15 height 15
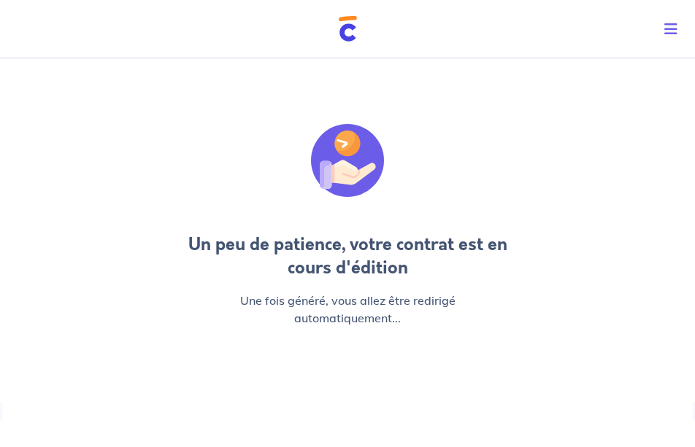
click at [663, 32] on span "Toggle navigation" at bounding box center [667, 29] width 19 height 18
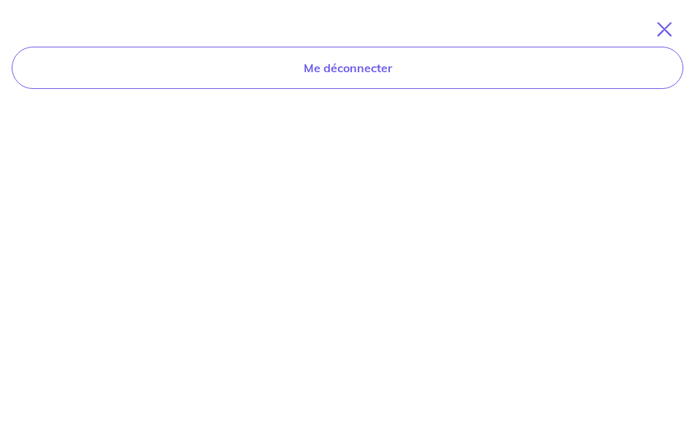
click at [658, 31] on icon "Toggle navigation" at bounding box center [664, 29] width 15 height 15
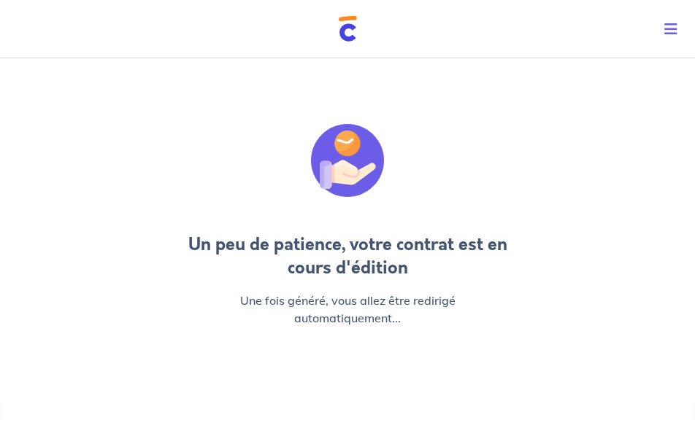
click at [347, 36] on img at bounding box center [348, 29] width 18 height 26
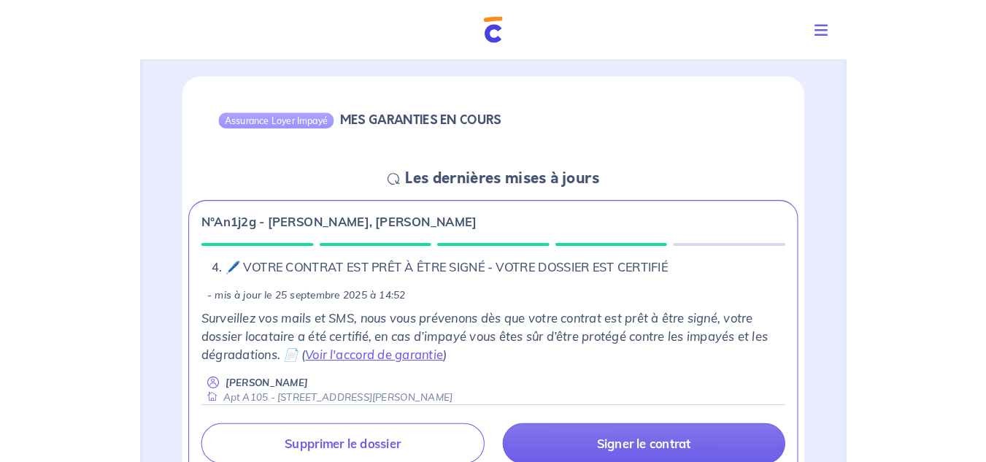
scroll to position [146, 0]
